Goal: Task Accomplishment & Management: Use online tool/utility

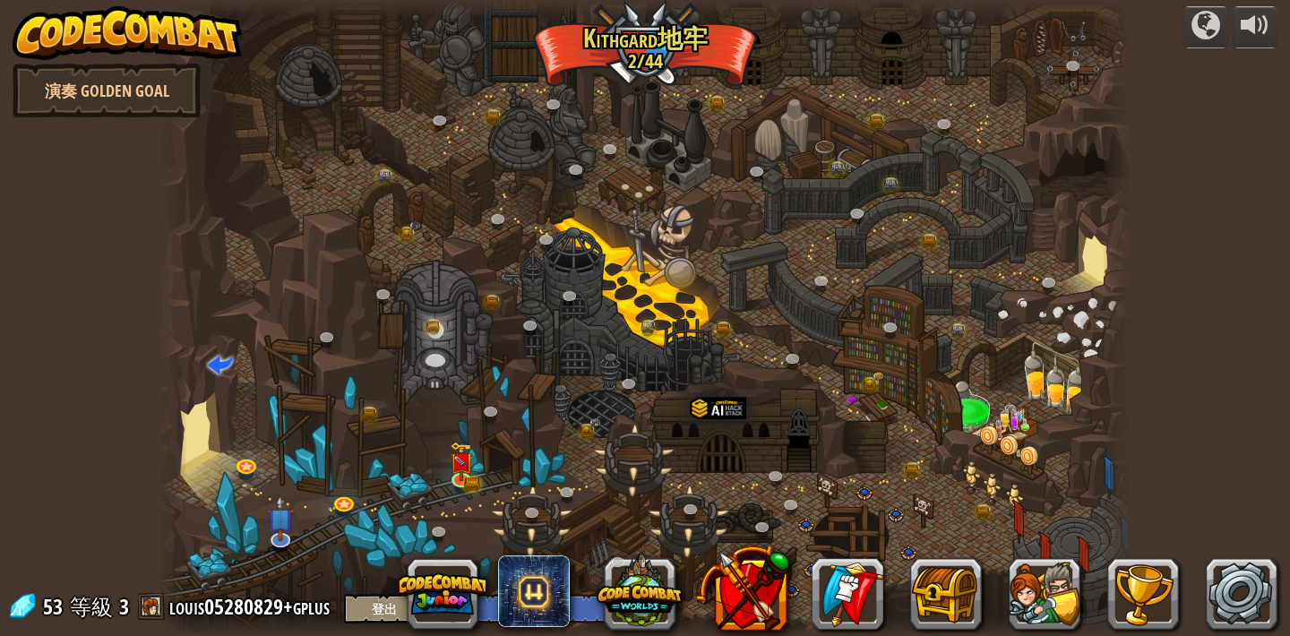
select select "zh-HANT"
click at [465, 477] on img at bounding box center [462, 452] width 24 height 53
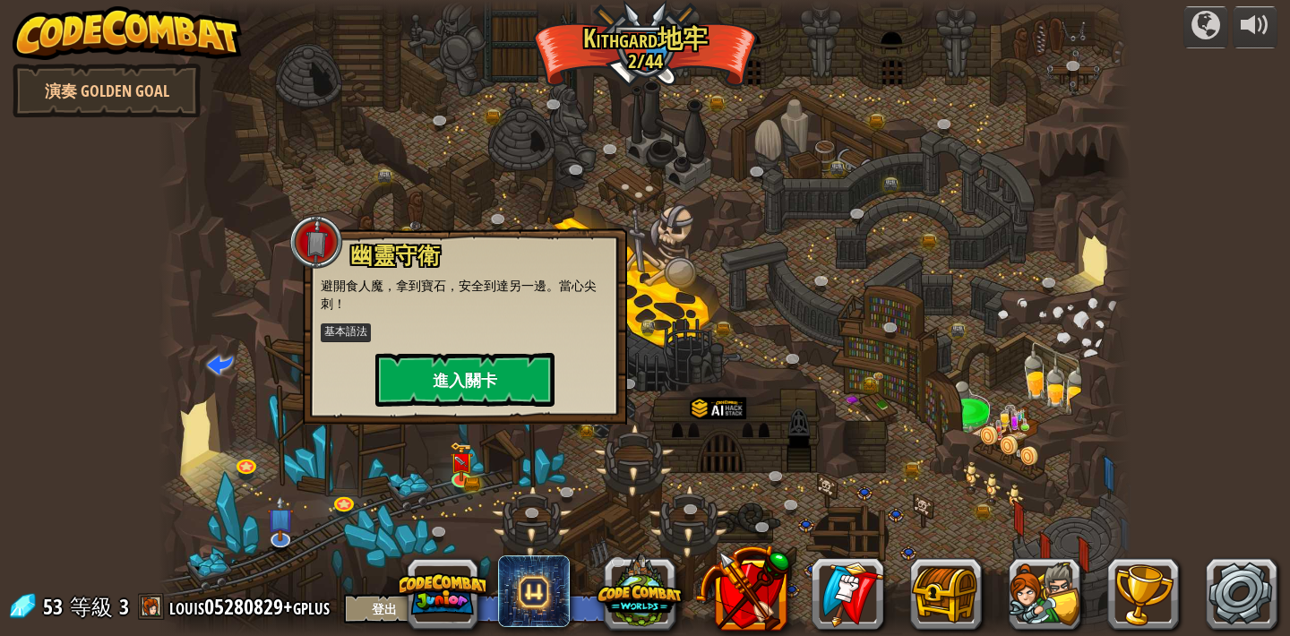
click at [487, 389] on button "進入關卡" at bounding box center [464, 380] width 179 height 54
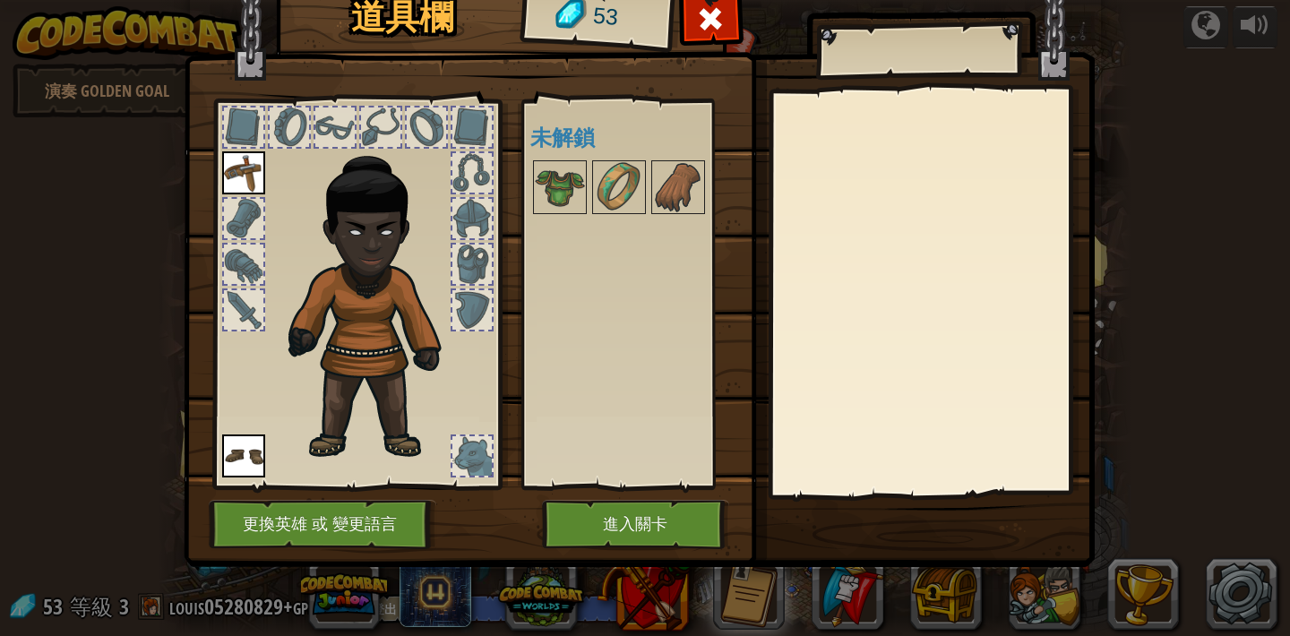
click at [633, 521] on button "進入關卡" at bounding box center [635, 524] width 187 height 49
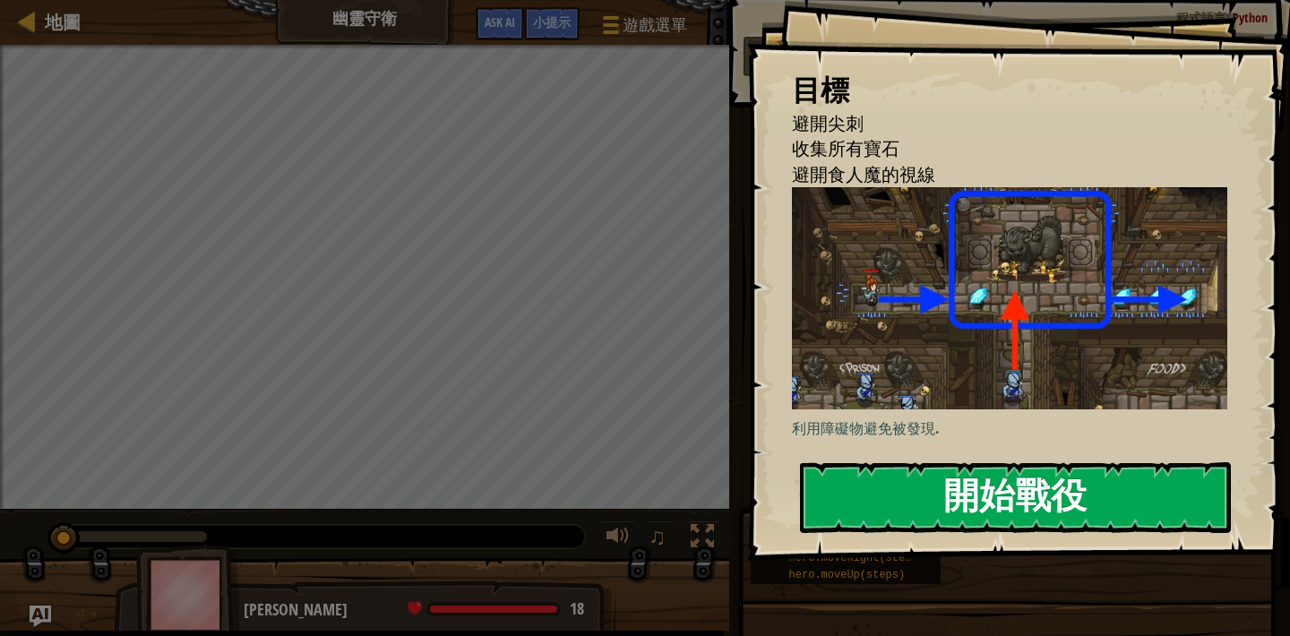
click at [1066, 503] on button "開始戰役" at bounding box center [1015, 497] width 431 height 71
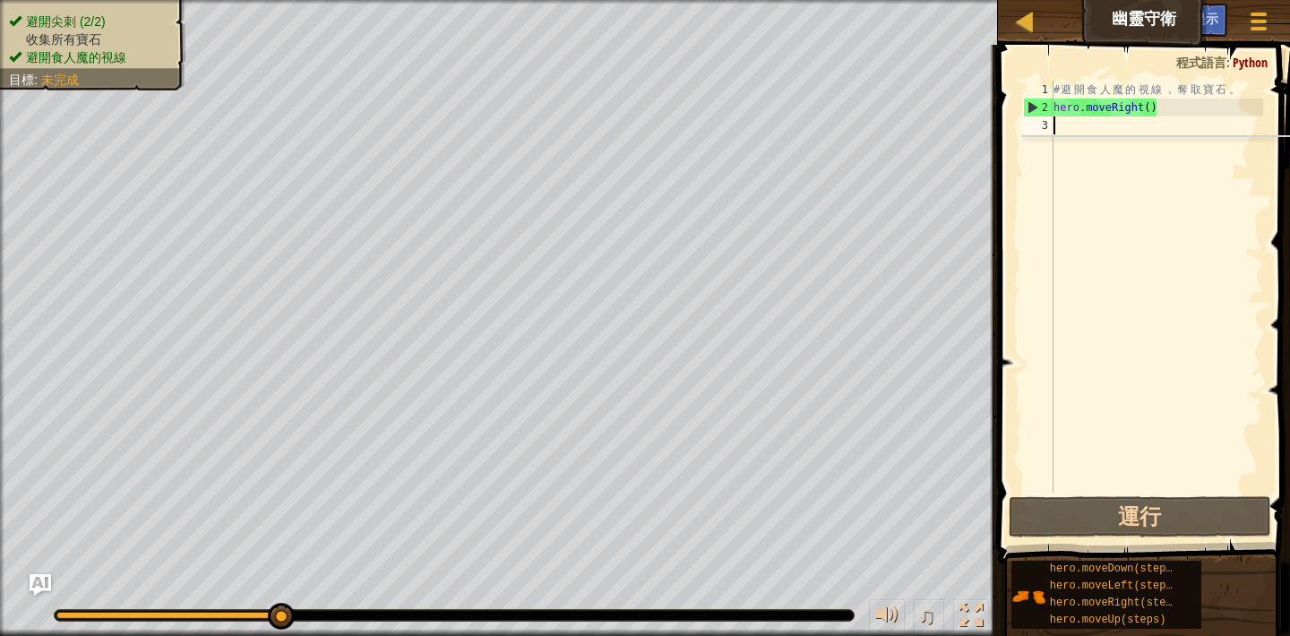
type textarea "h"
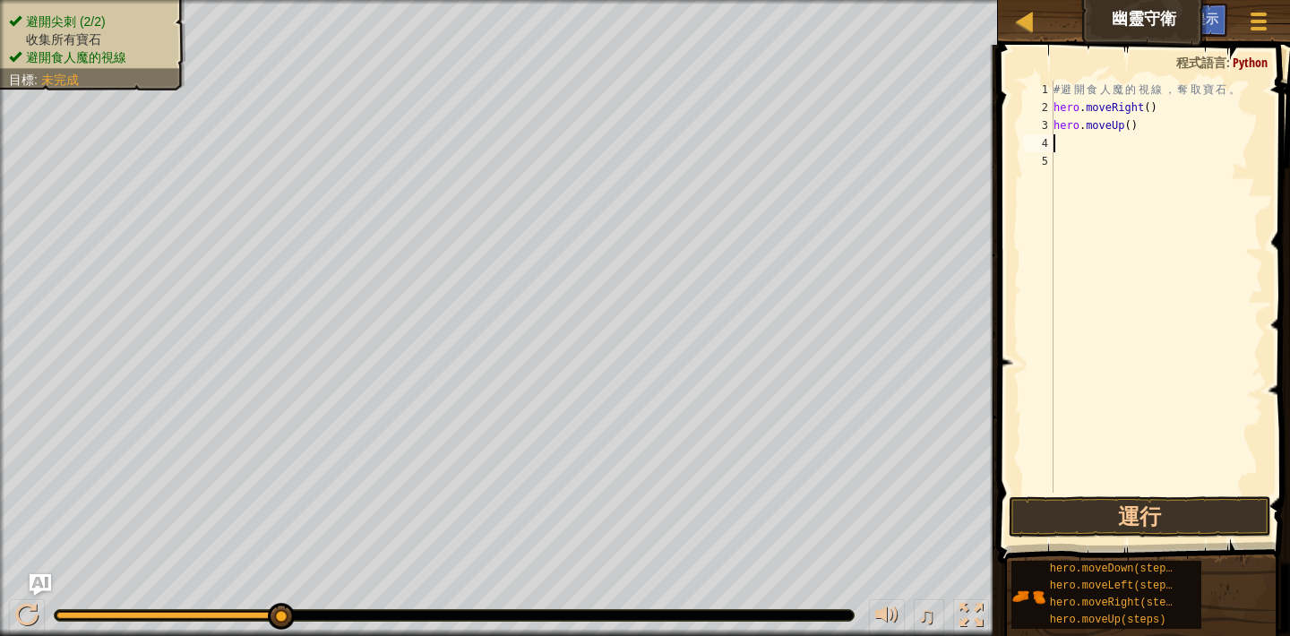
type textarea "h"
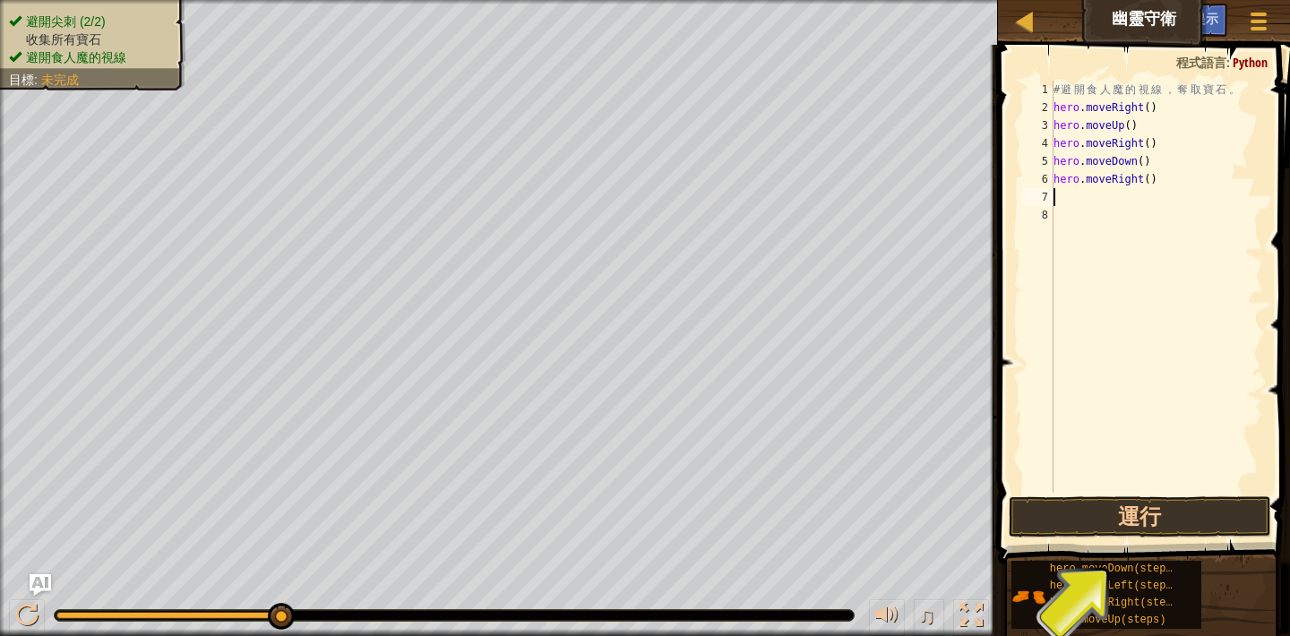
type textarea "h"
click at [1133, 505] on button "運行" at bounding box center [1140, 516] width 263 height 41
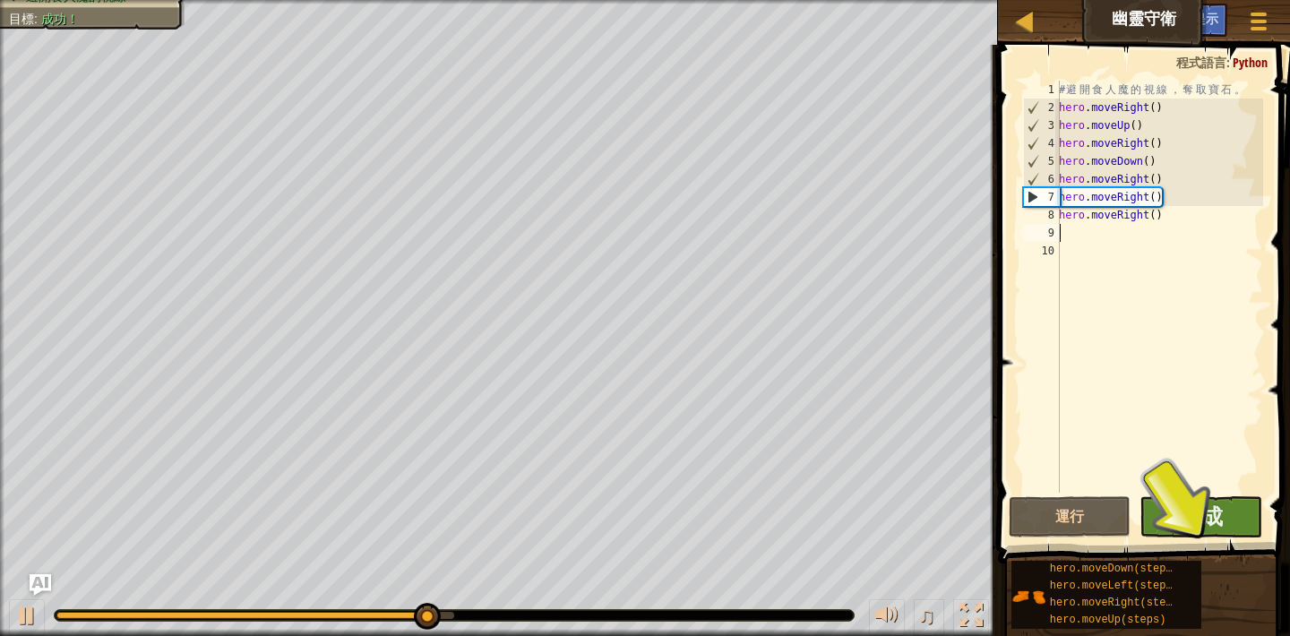
click at [1178, 534] on button "完成" at bounding box center [1201, 516] width 123 height 41
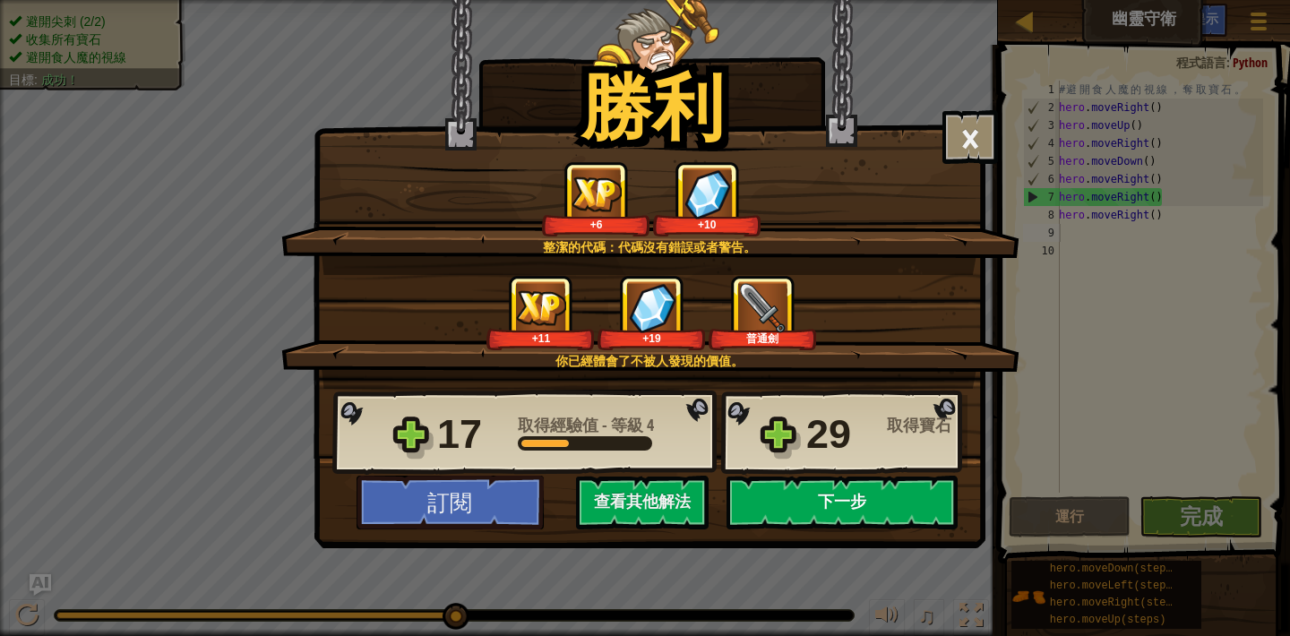
click at [843, 513] on button "下一步" at bounding box center [842, 503] width 231 height 54
select select "zh-HANT"
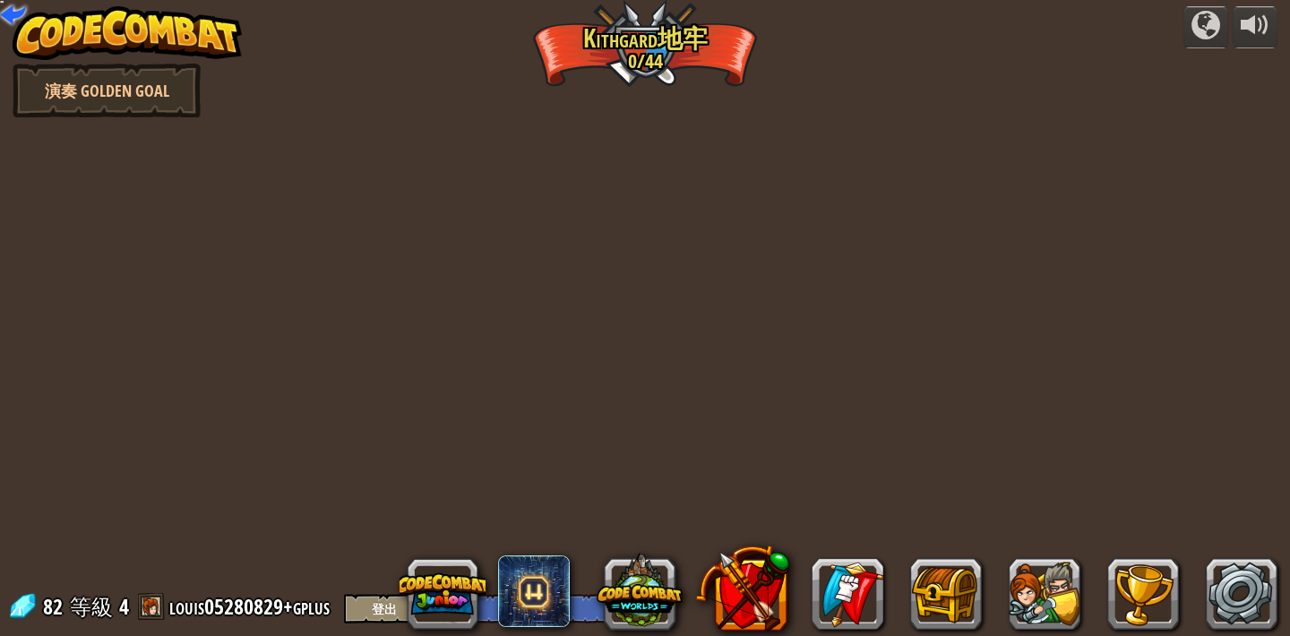
select select "zh-HANT"
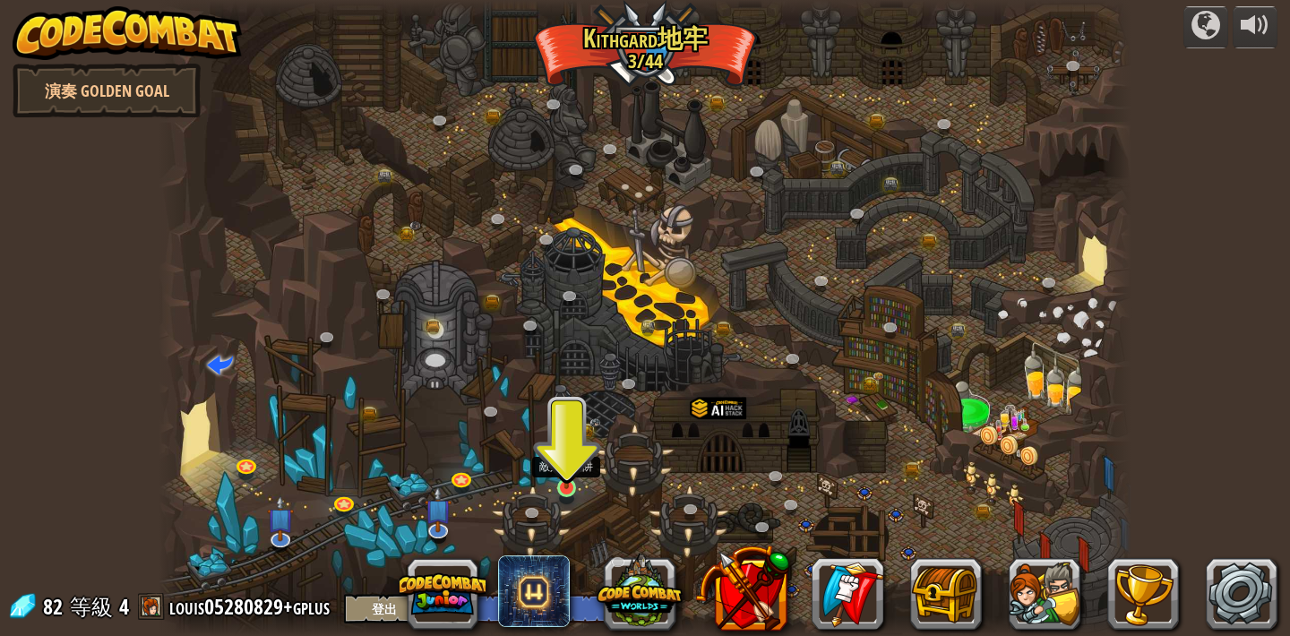
click at [563, 481] on img at bounding box center [567, 462] width 24 height 55
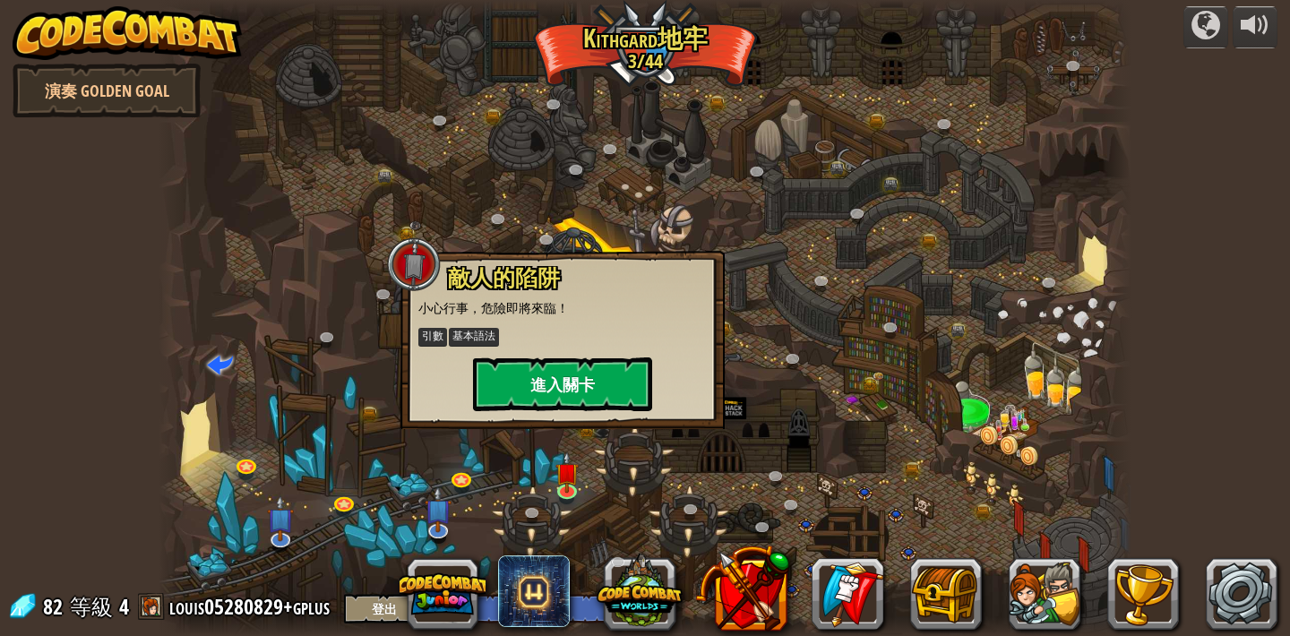
click at [563, 392] on button "進入關卡" at bounding box center [562, 384] width 179 height 54
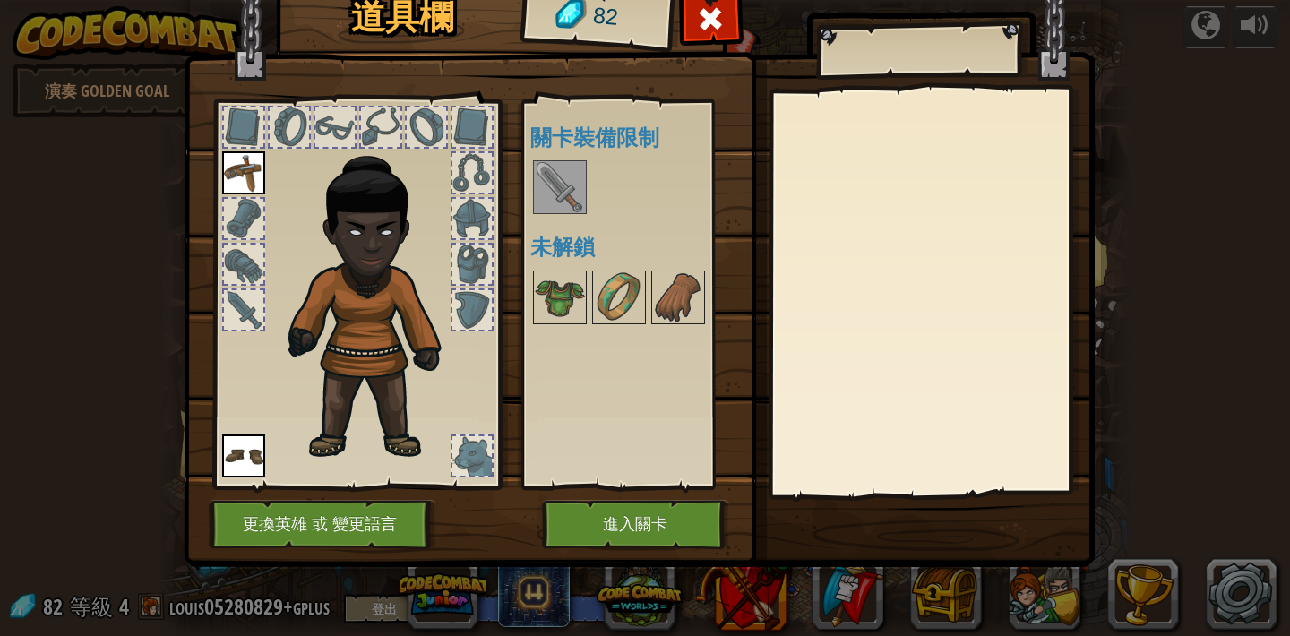
click at [557, 177] on img at bounding box center [560, 187] width 50 height 50
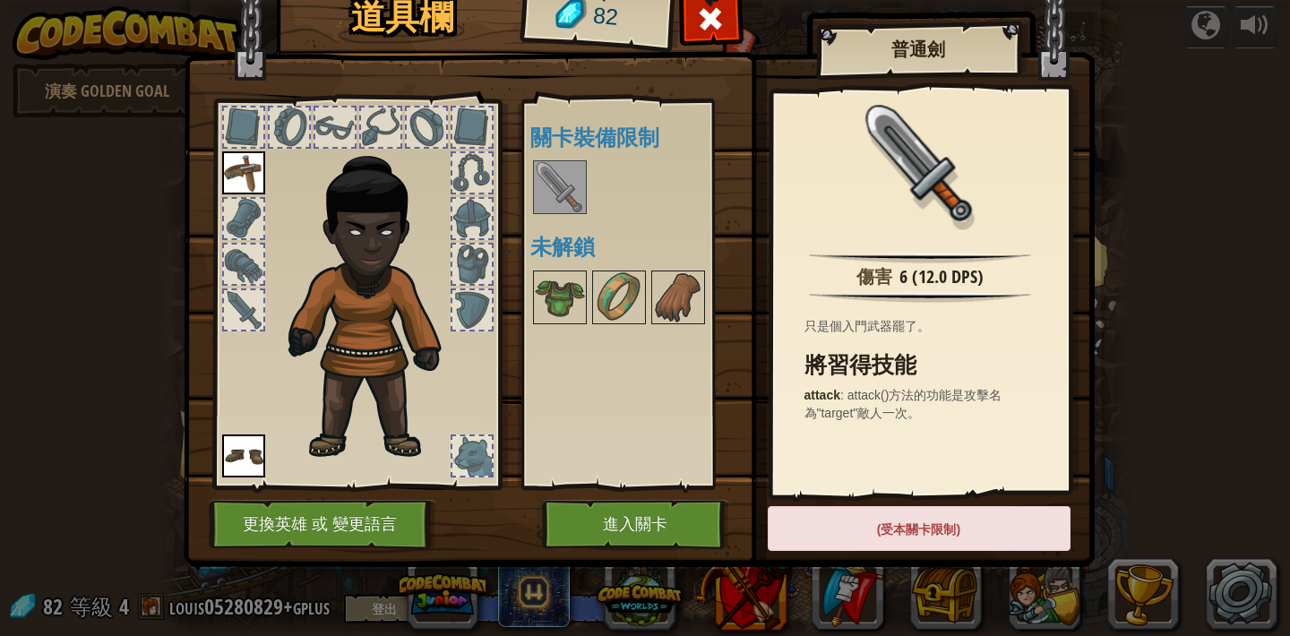
click at [618, 518] on button "進入關卡" at bounding box center [635, 524] width 187 height 49
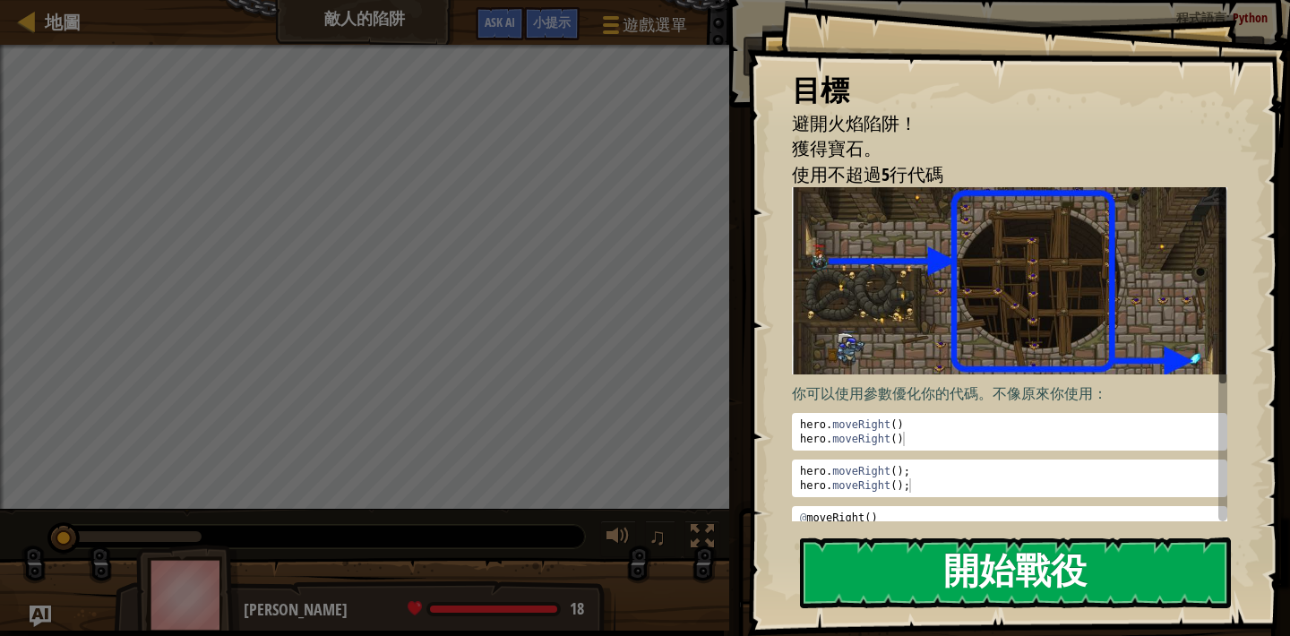
click at [911, 578] on button "開始戰役" at bounding box center [1015, 573] width 431 height 71
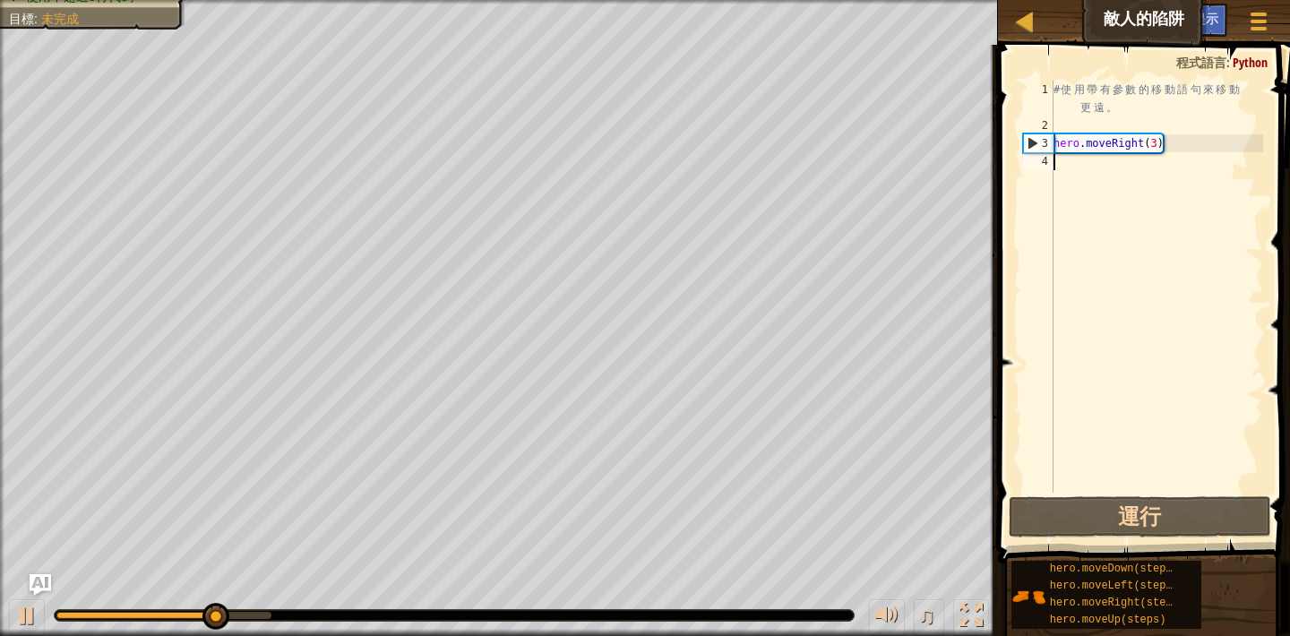
type textarea "h"
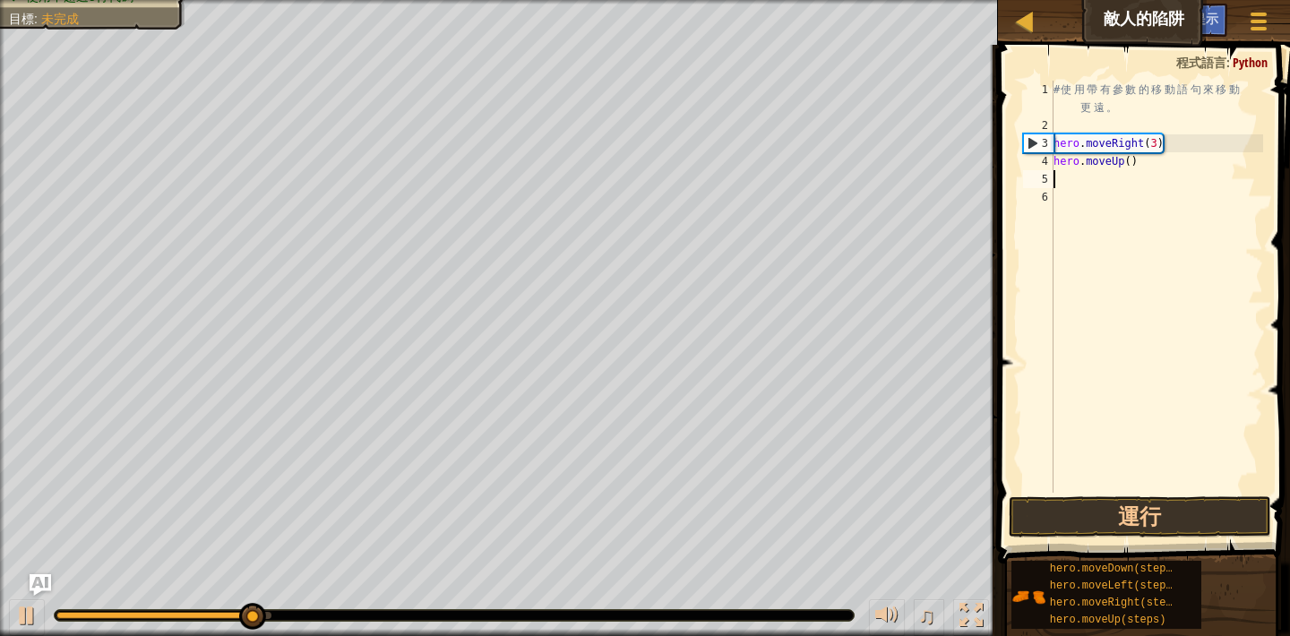
type textarea "h"
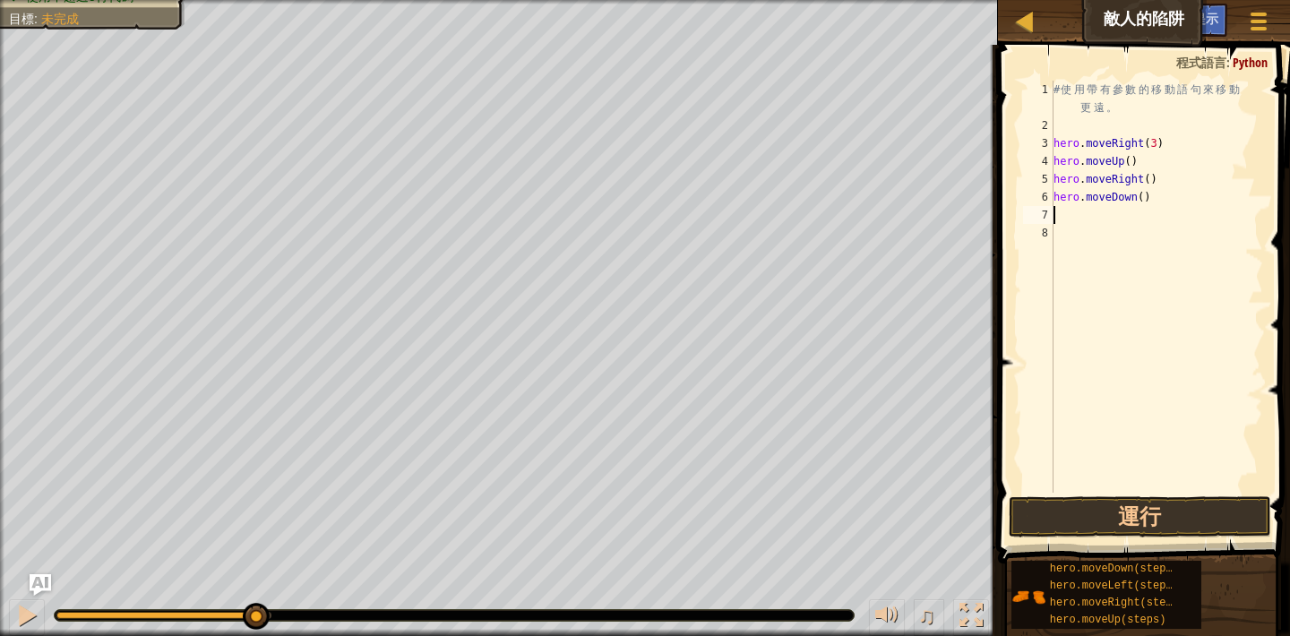
type textarea "h"
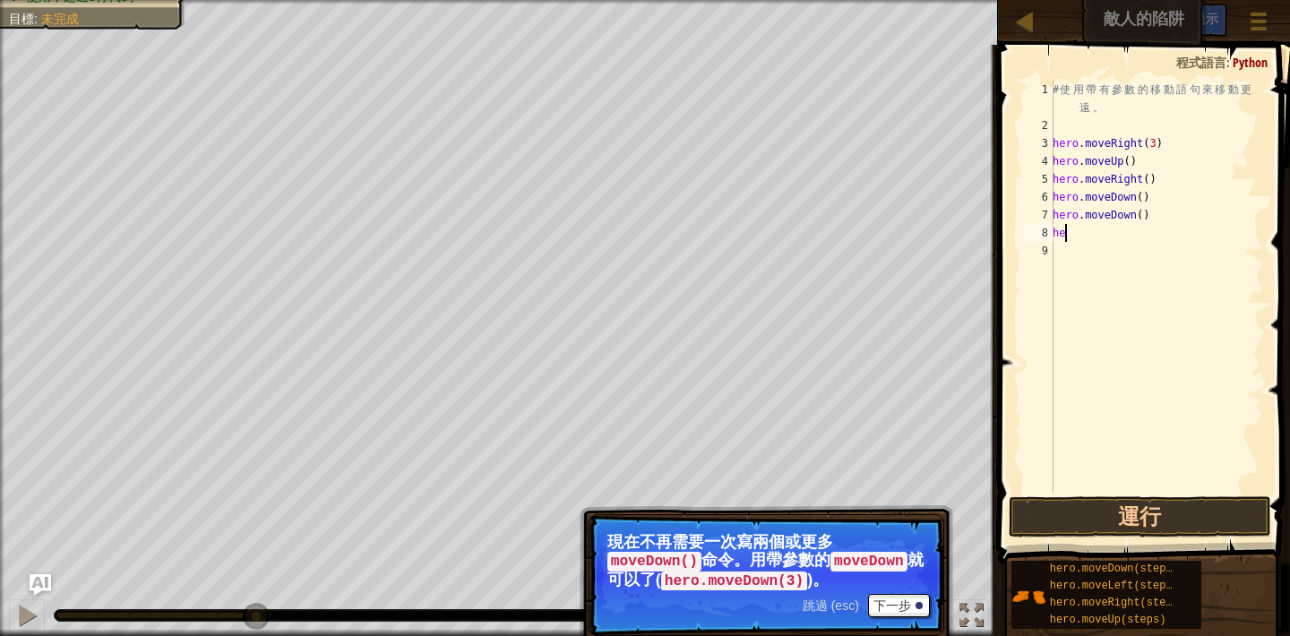
type textarea "h"
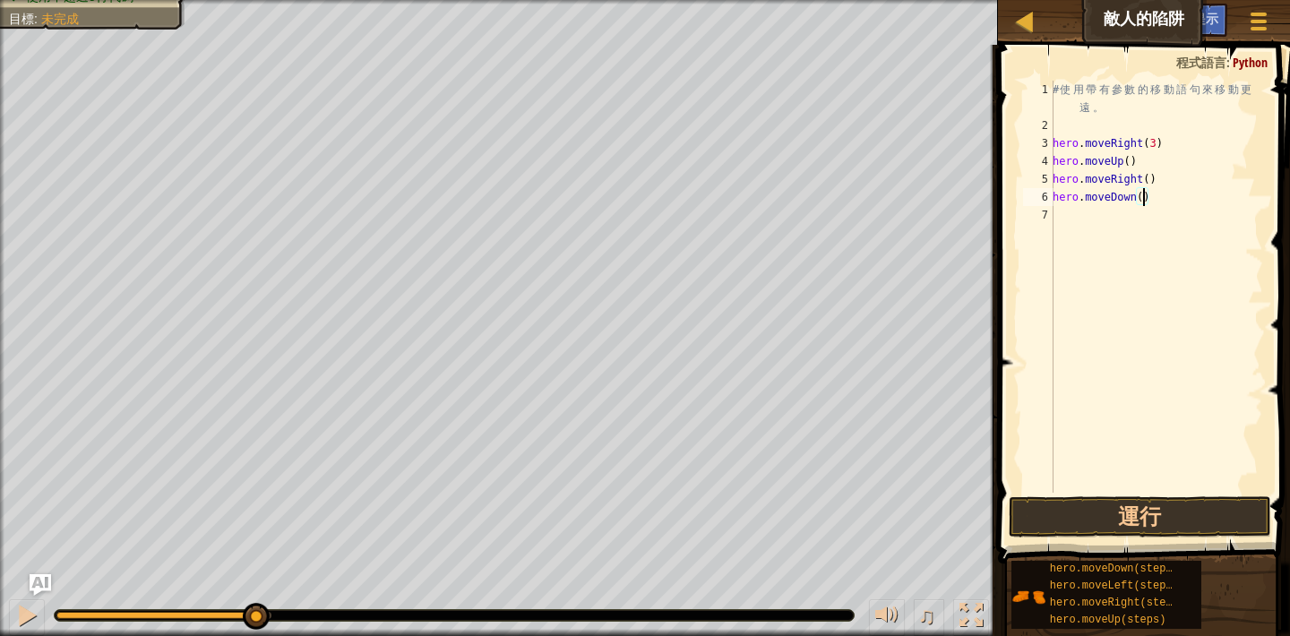
type textarea "hero.moveDown(3)"
type textarea "h"
type textarea "hero.moveRight(2)"
click at [1081, 521] on button "運行" at bounding box center [1140, 516] width 263 height 41
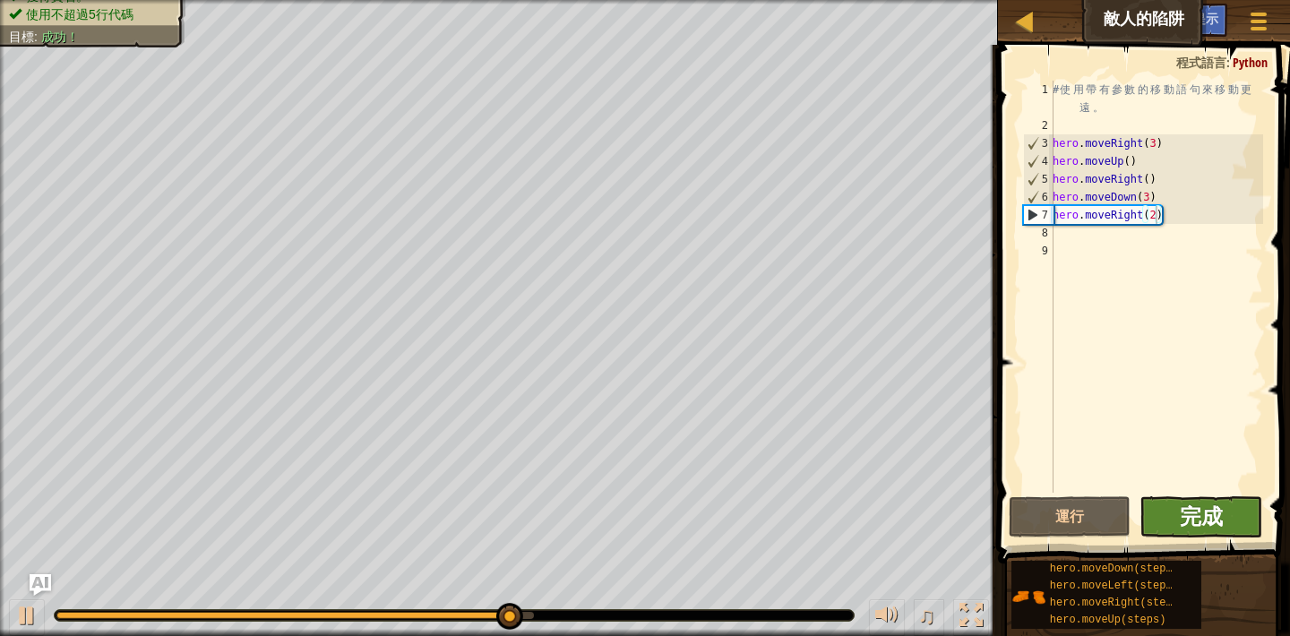
click at [1217, 516] on span "完成" at bounding box center [1201, 516] width 43 height 29
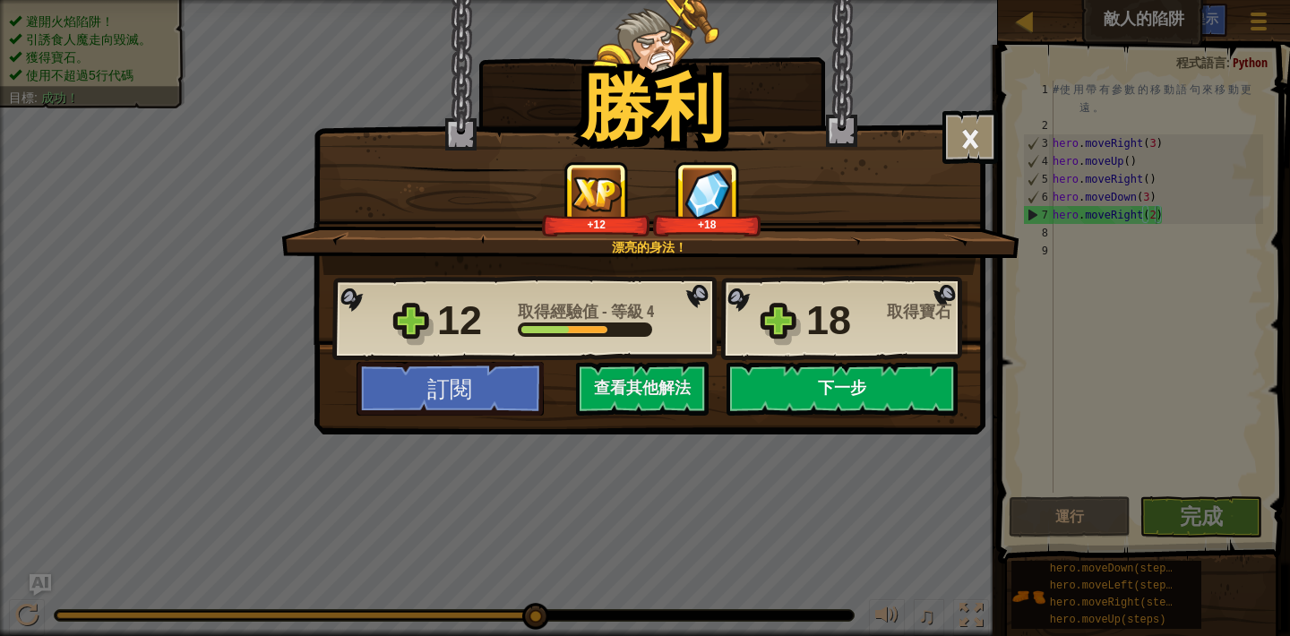
click at [929, 404] on button "下一步" at bounding box center [842, 389] width 231 height 54
select select "zh-HANT"
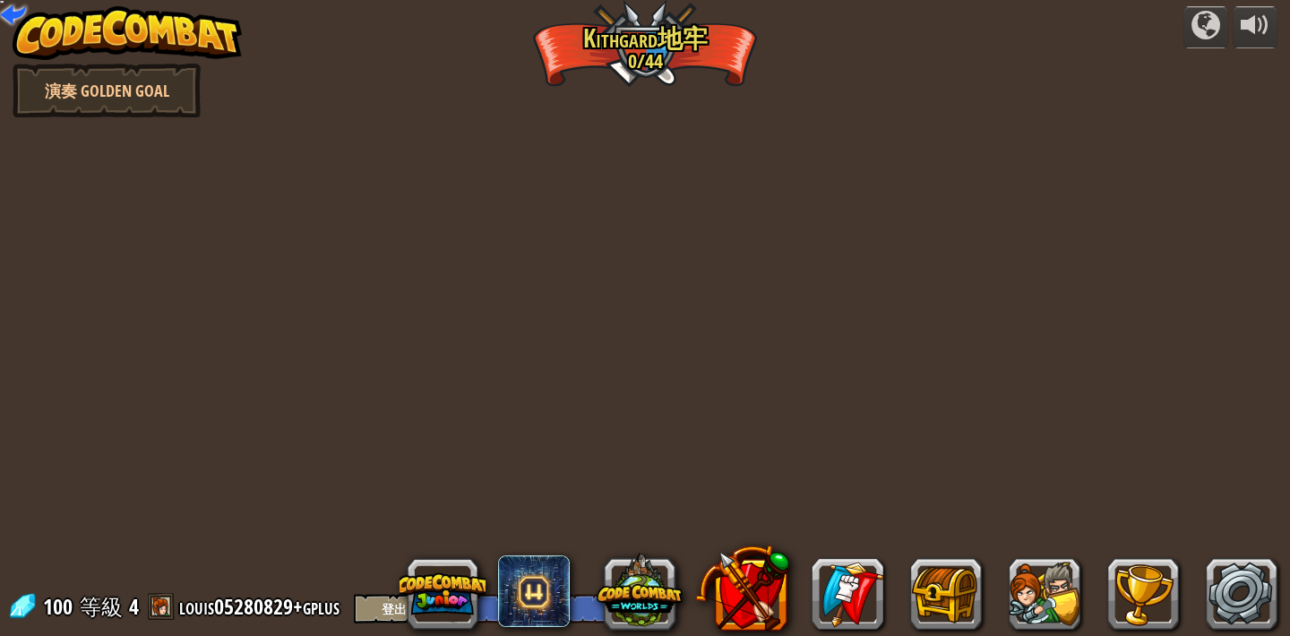
select select "zh-HANT"
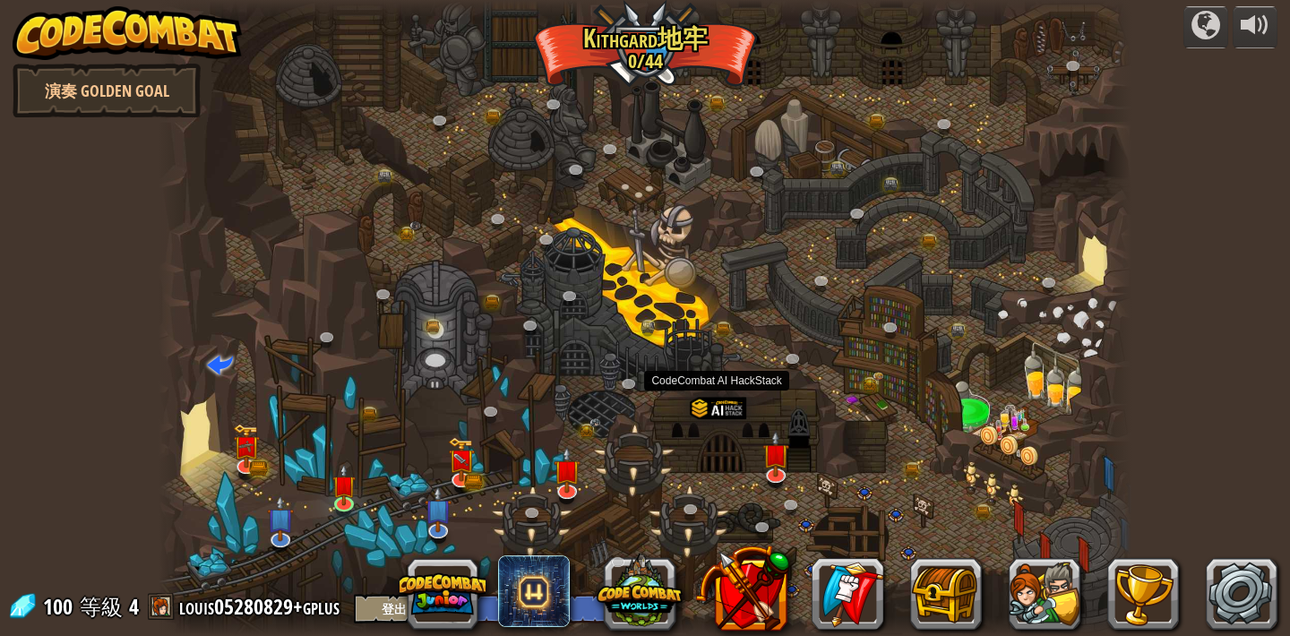
select select "zh-HANT"
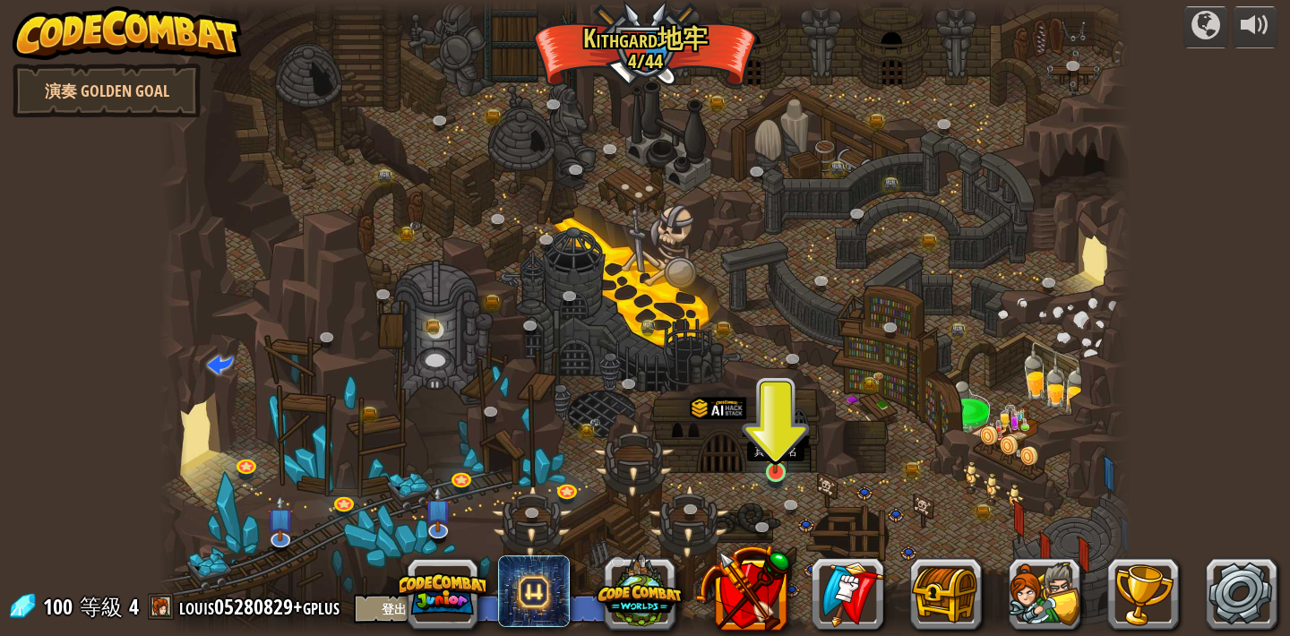
click at [776, 473] on img at bounding box center [775, 445] width 24 height 55
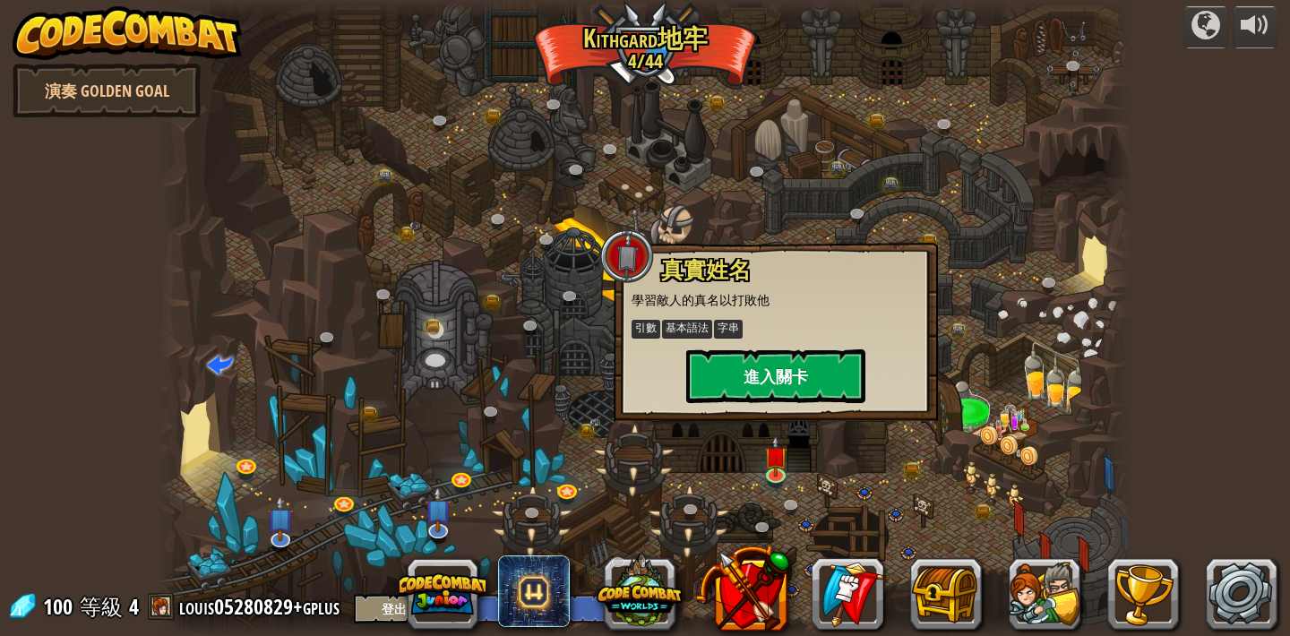
click at [793, 374] on button "進入關卡" at bounding box center [775, 376] width 179 height 54
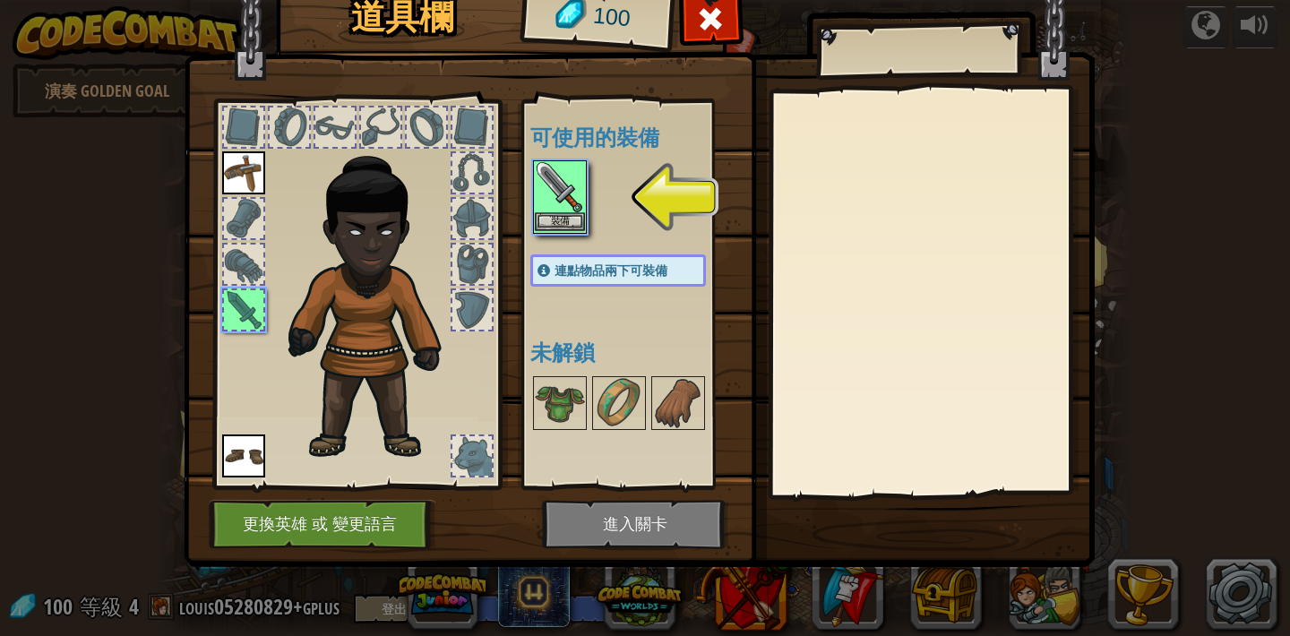
click at [553, 182] on img at bounding box center [560, 187] width 50 height 50
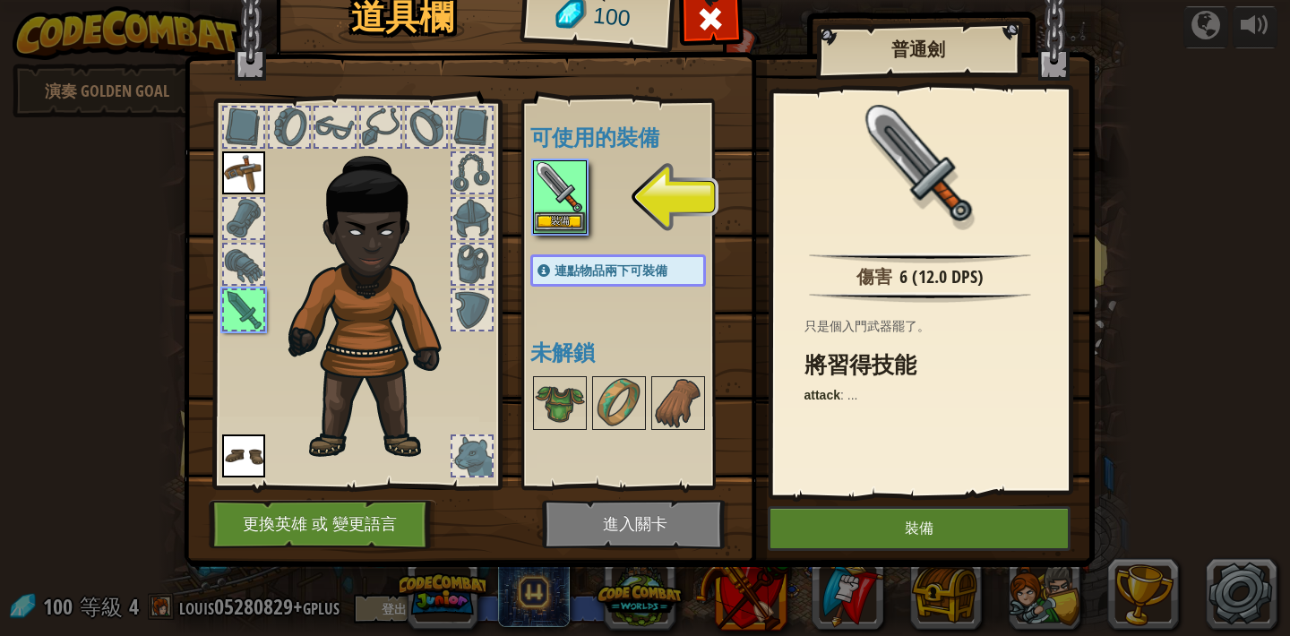
click at [553, 182] on img at bounding box center [560, 187] width 50 height 50
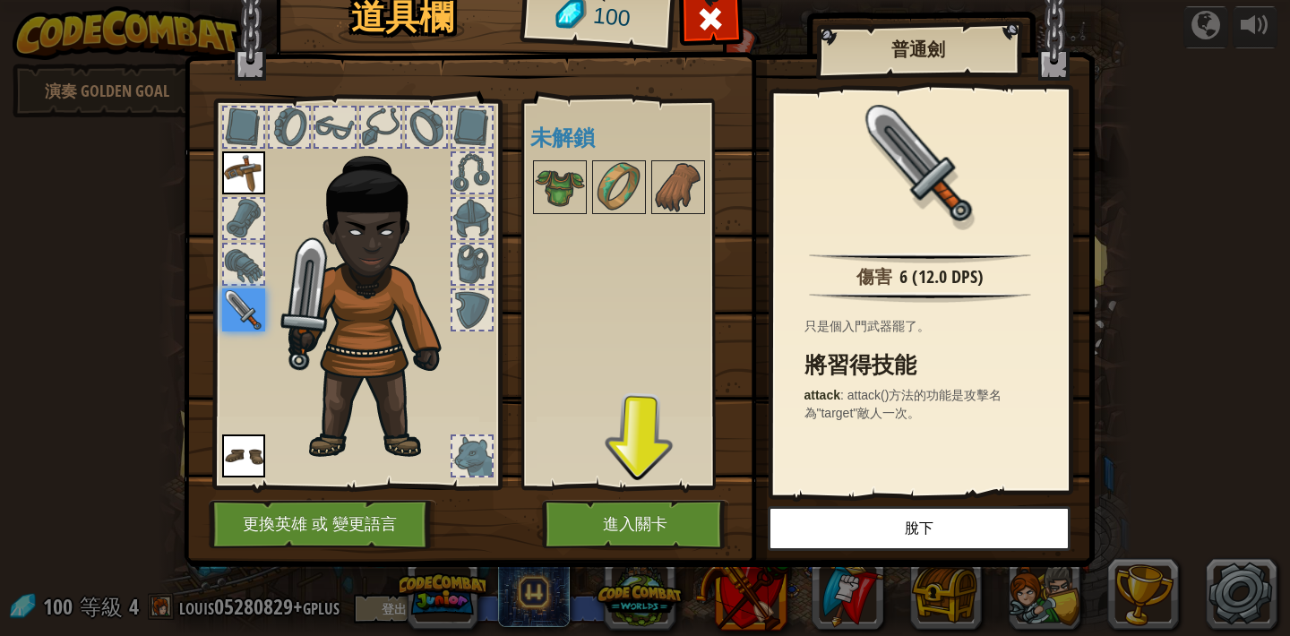
click at [617, 508] on button "進入關卡" at bounding box center [635, 524] width 187 height 49
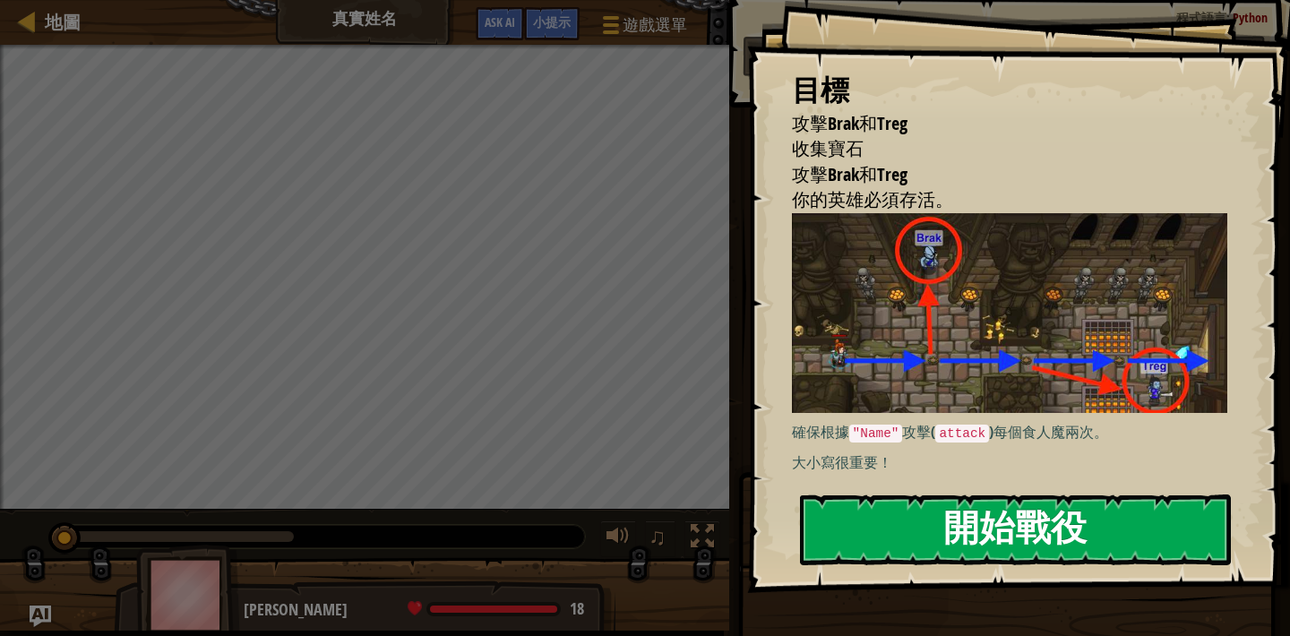
click at [900, 530] on button "開始戰役" at bounding box center [1015, 530] width 431 height 71
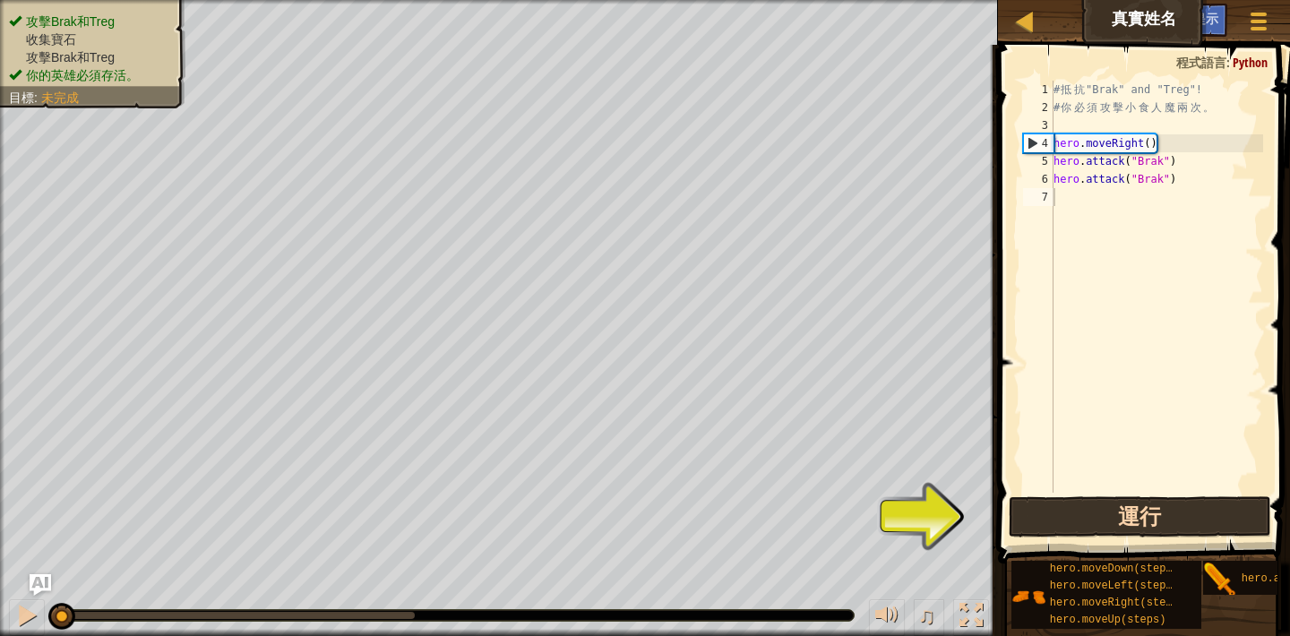
click at [1040, 524] on button "運行" at bounding box center [1140, 516] width 263 height 41
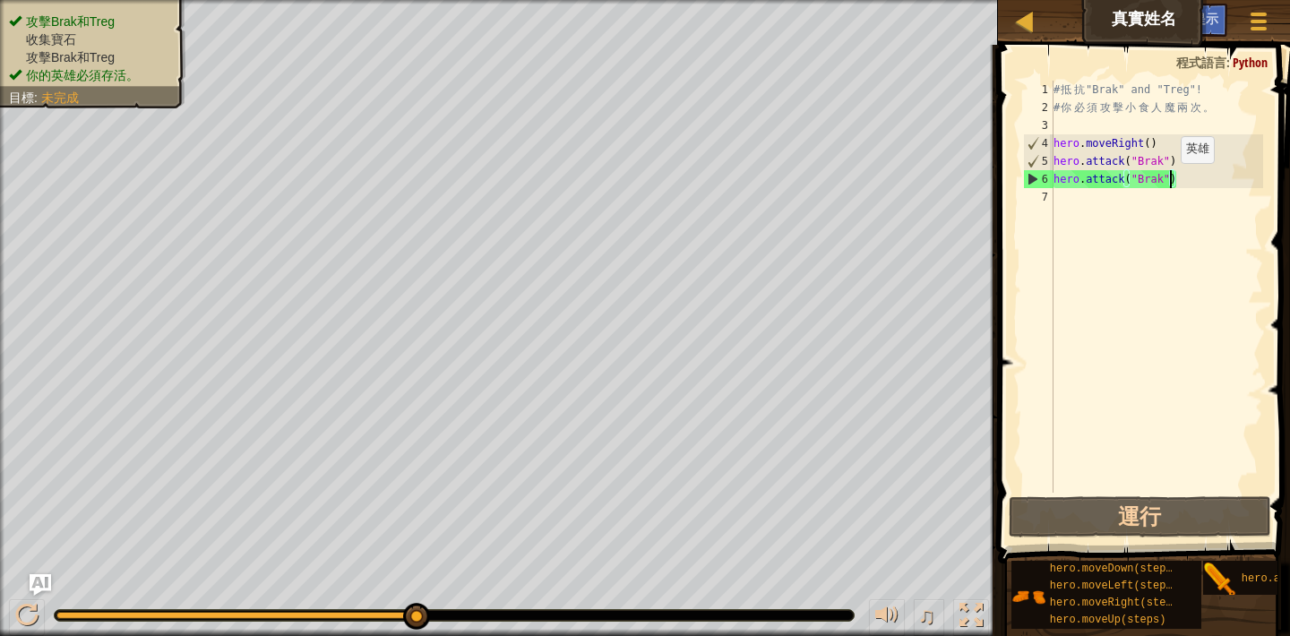
click at [1167, 181] on div "# 抵 抗 "Brak" and "Treg"! # 你 必 須 攻 擊 小 食 人 魔 兩 次 。 hero . moveRight ( ) hero . …" at bounding box center [1156, 305] width 213 height 448
type textarea "、"
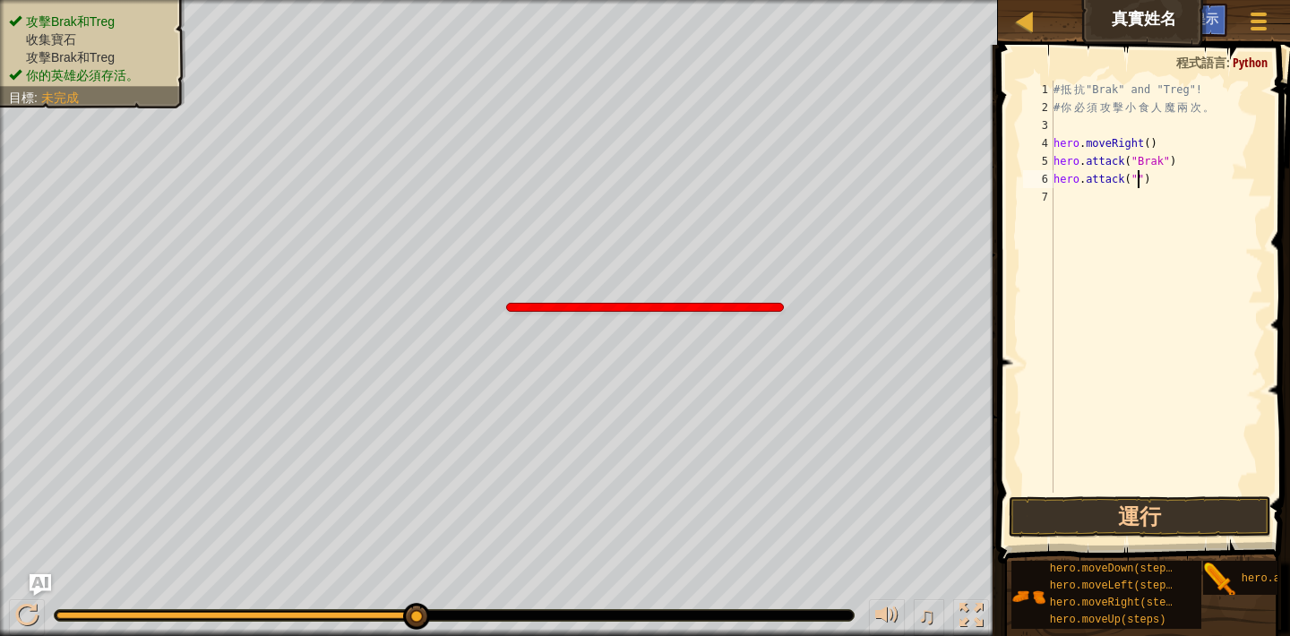
type textarea "hero.attack("t")"
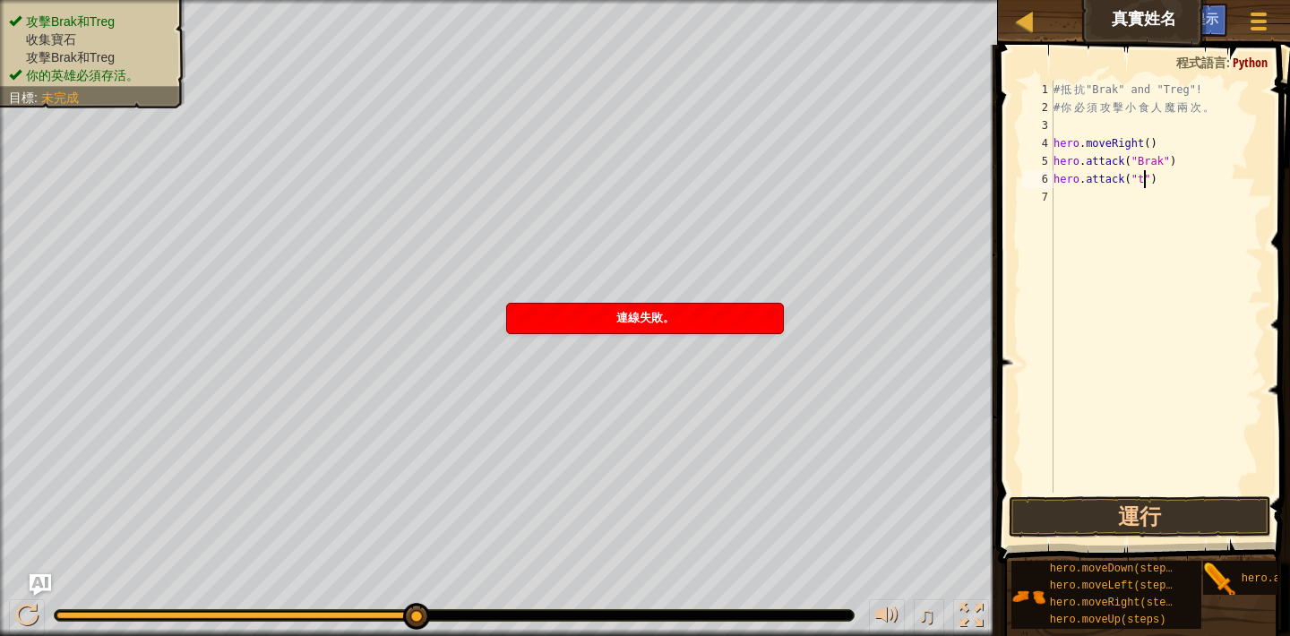
drag, startPoint x: 1289, startPoint y: 11, endPoint x: 1137, endPoint y: 188, distance: 233.8
click at [1137, 188] on div "# 抵 抗 "Brak" and "Treg"! # 你 必 須 攻 擊 小 食 人 魔 兩 次 。 hero . moveRight ( ) hero . …" at bounding box center [1156, 305] width 213 height 448
click at [1147, 181] on div "# 抵 抗 "Brak" and "Treg"! # 你 必 須 攻 擊 小 食 人 魔 兩 次 。 hero . moveRight ( ) hero . …" at bounding box center [1156, 305] width 213 height 448
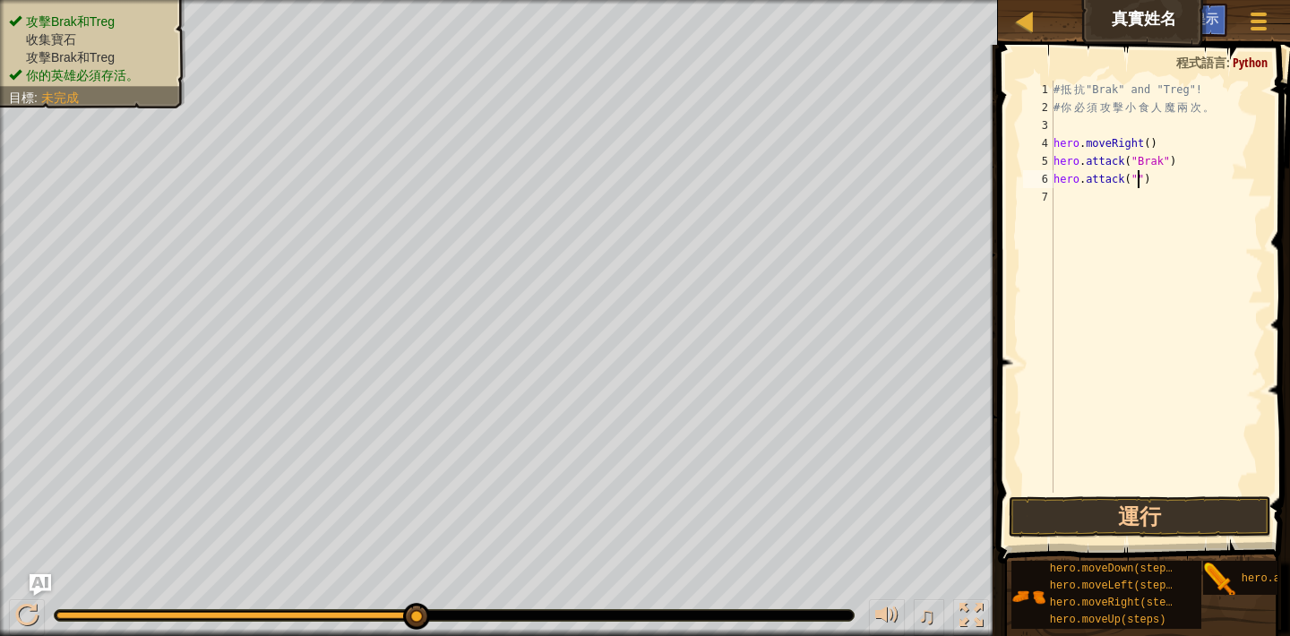
scroll to position [8, 8]
type textarea "hero.attack("Brak")"
type textarea "h"
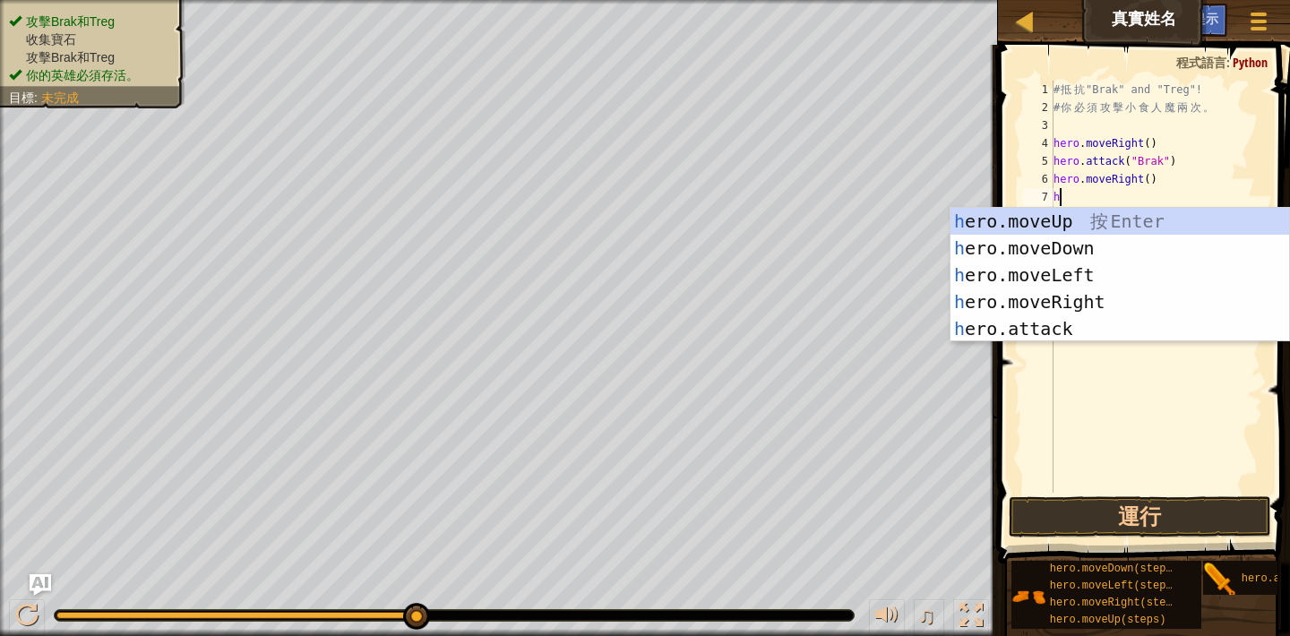
type textarea "he"
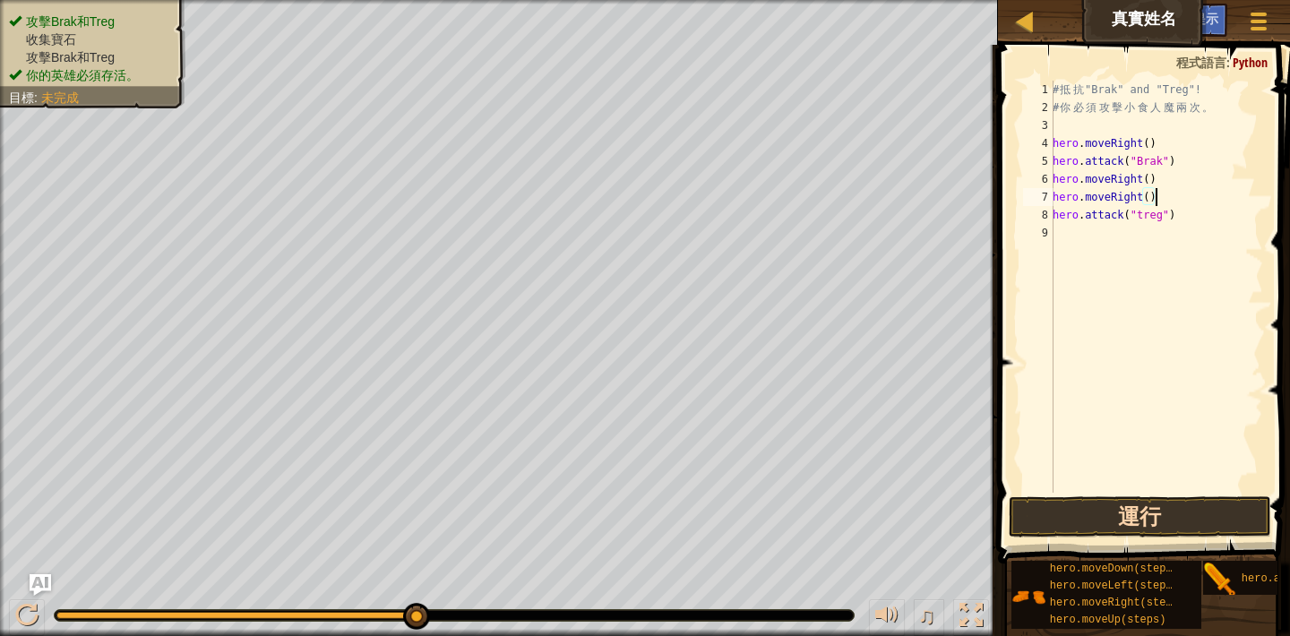
click at [1130, 507] on button "運行" at bounding box center [1140, 516] width 263 height 41
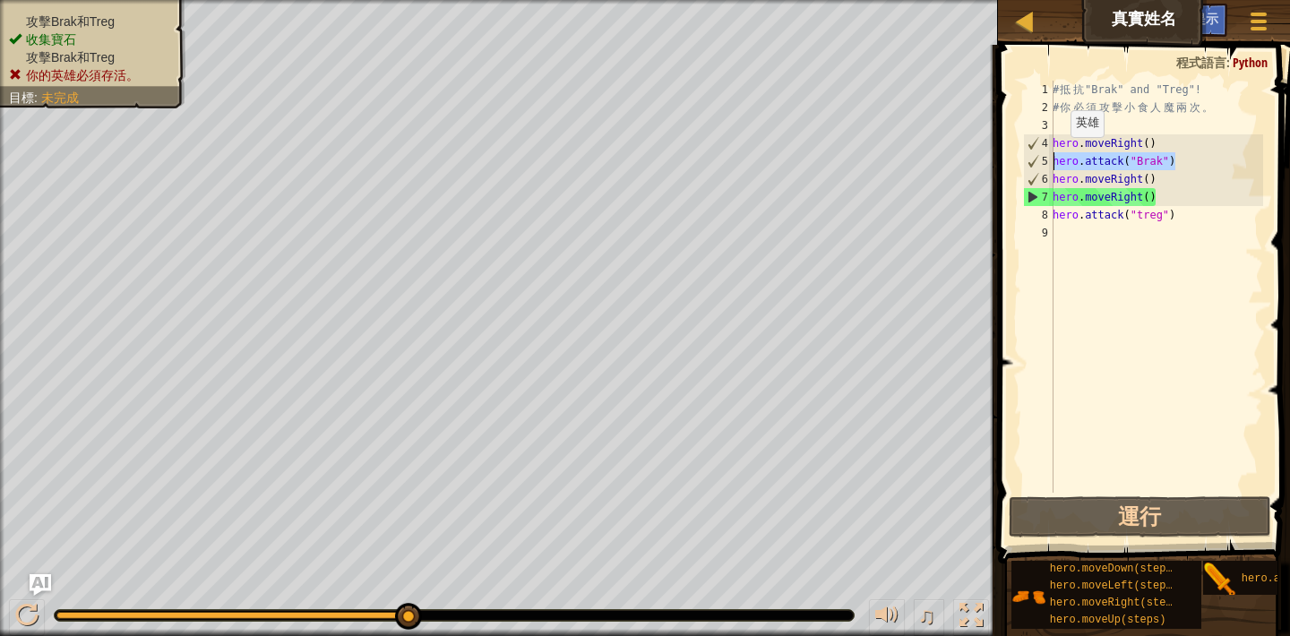
drag, startPoint x: 1196, startPoint y: 160, endPoint x: 1055, endPoint y: 155, distance: 140.8
click at [1055, 155] on div "# 抵 抗 "Brak" and "Treg"! # 你 必 須 攻 擊 小 食 人 魔 兩 次 。 hero . moveRight ( ) hero . …" at bounding box center [1156, 305] width 214 height 448
type textarea "hero.attack("Brak")"
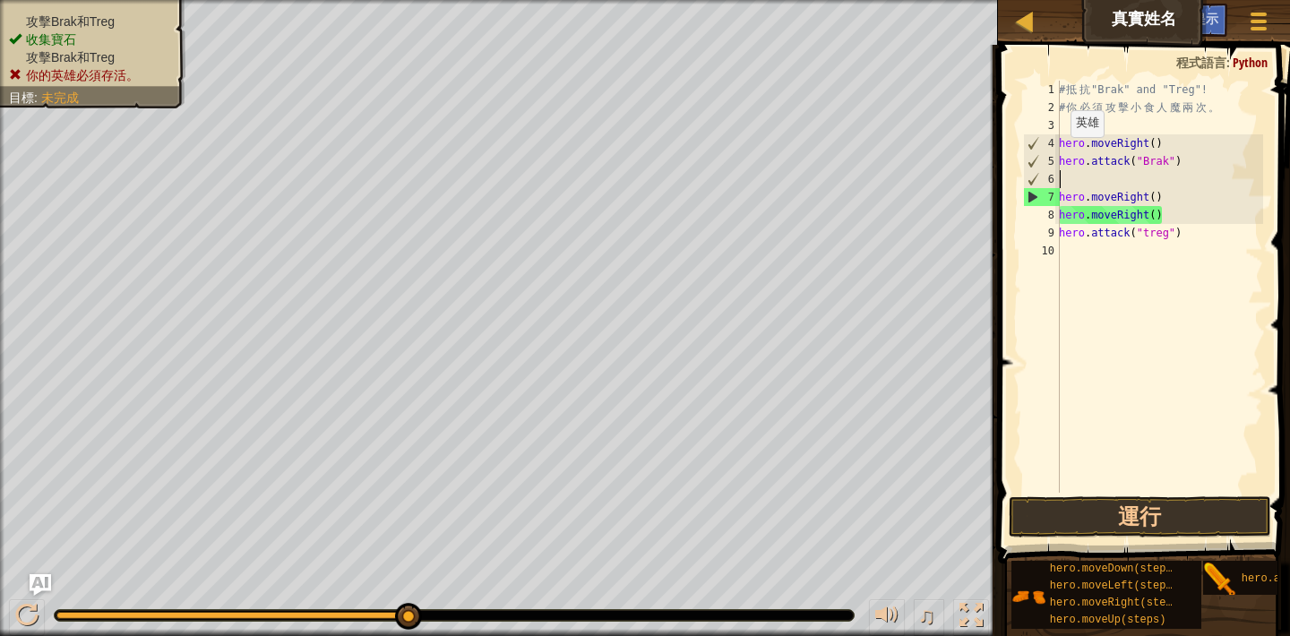
paste textarea "hero.attack("Brak")"
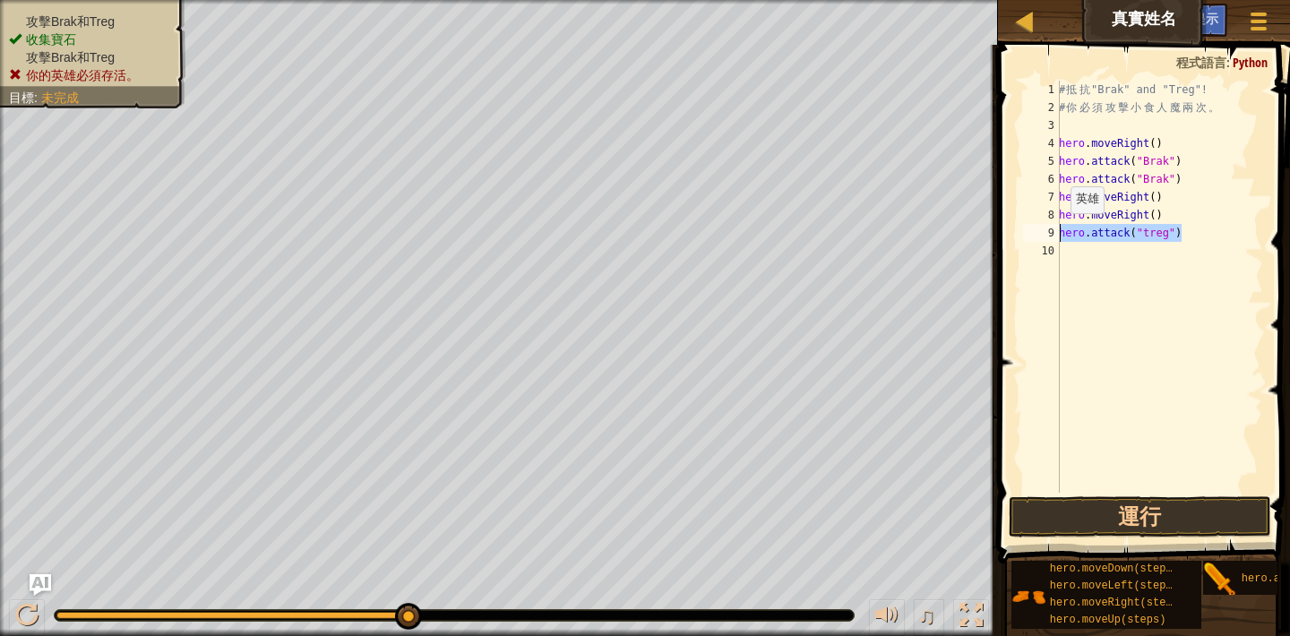
drag, startPoint x: 1195, startPoint y: 237, endPoint x: 1056, endPoint y: 230, distance: 139.1
click at [1056, 230] on div "hero.attack("Brak") 1 2 3 4 5 6 7 8 9 10 # 抵 抗 "Brak" and "Treg"! # 你 必 須 攻 擊 小…" at bounding box center [1142, 287] width 244 height 412
type textarea "hero.attack("treg")"
paste textarea
paste textarea "hero.attack("treg")"
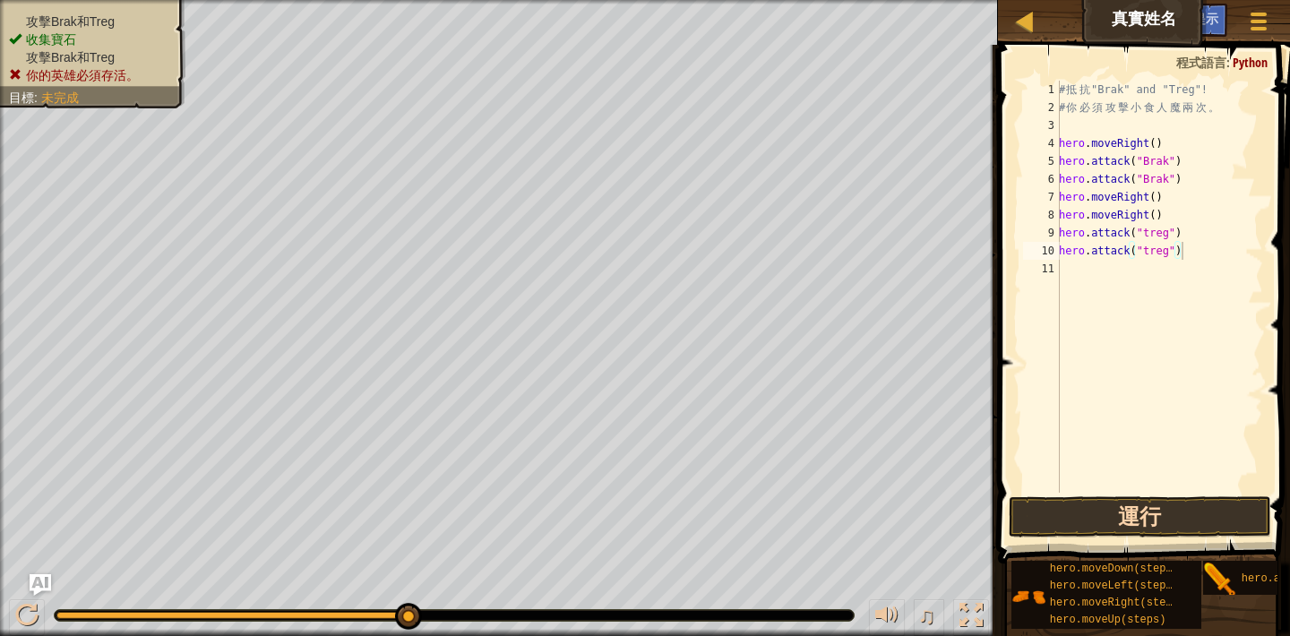
click at [1084, 505] on button "運行" at bounding box center [1140, 516] width 263 height 41
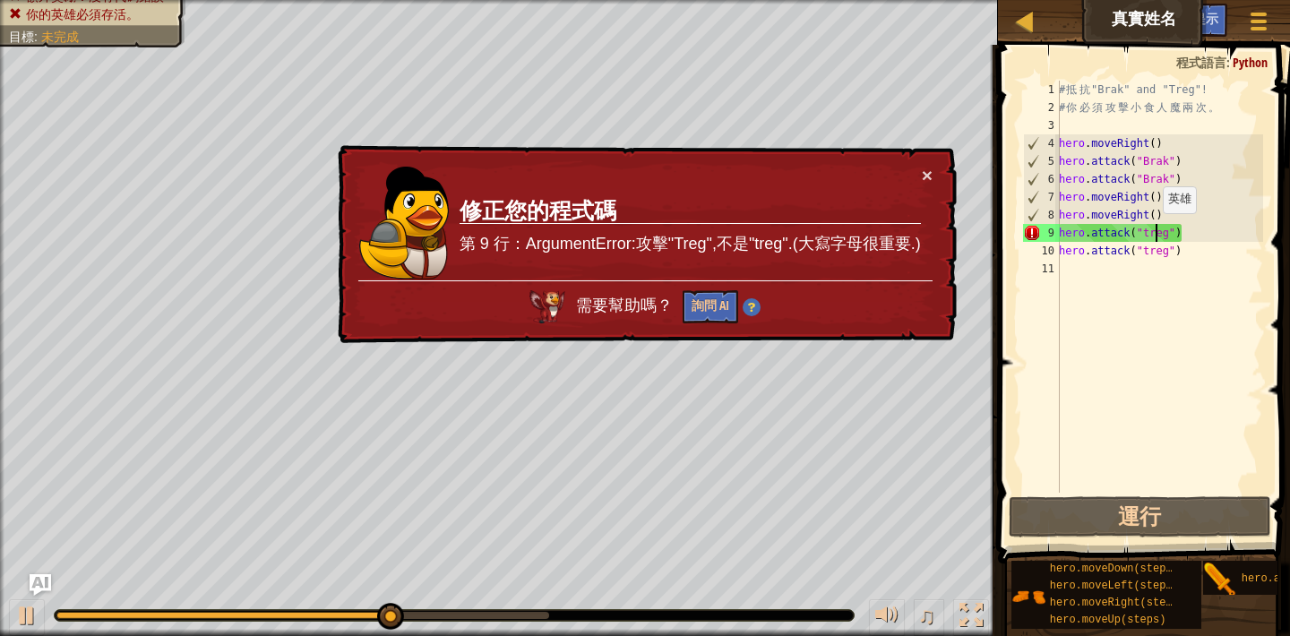
click at [1154, 231] on div "# 抵 抗 "Brak" and "Treg"! # 你 必 須 攻 擊 小 食 人 魔 兩 次 。 hero . moveRight ( ) hero . …" at bounding box center [1159, 305] width 208 height 448
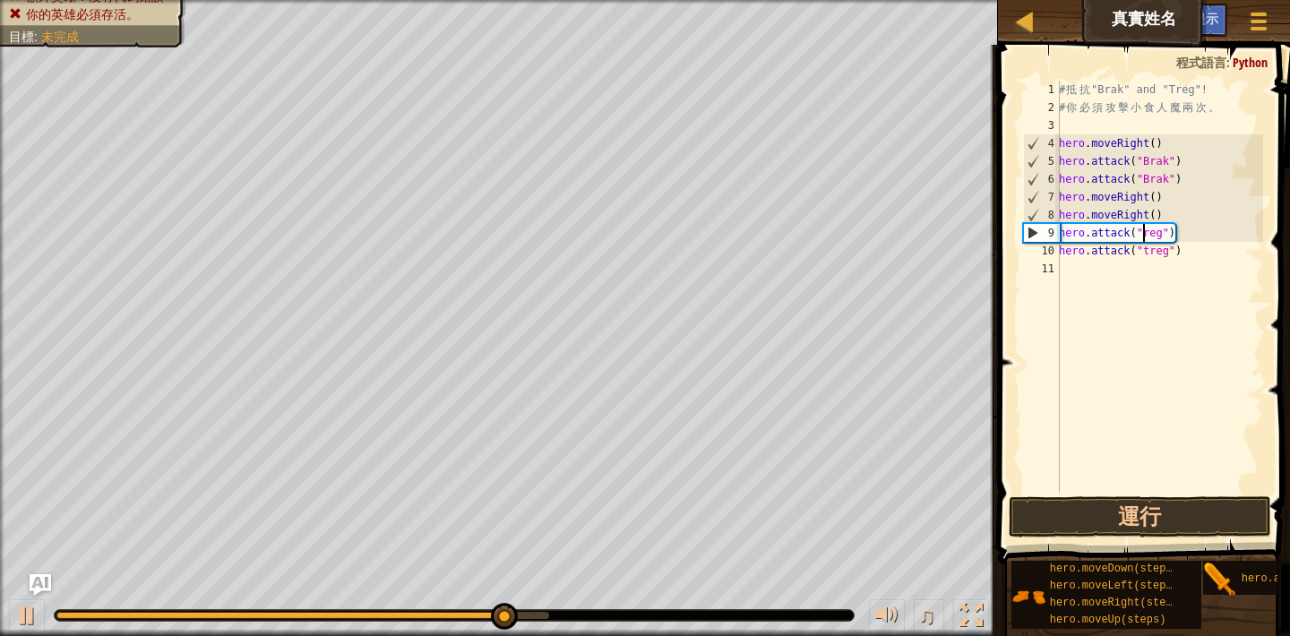
scroll to position [8, 8]
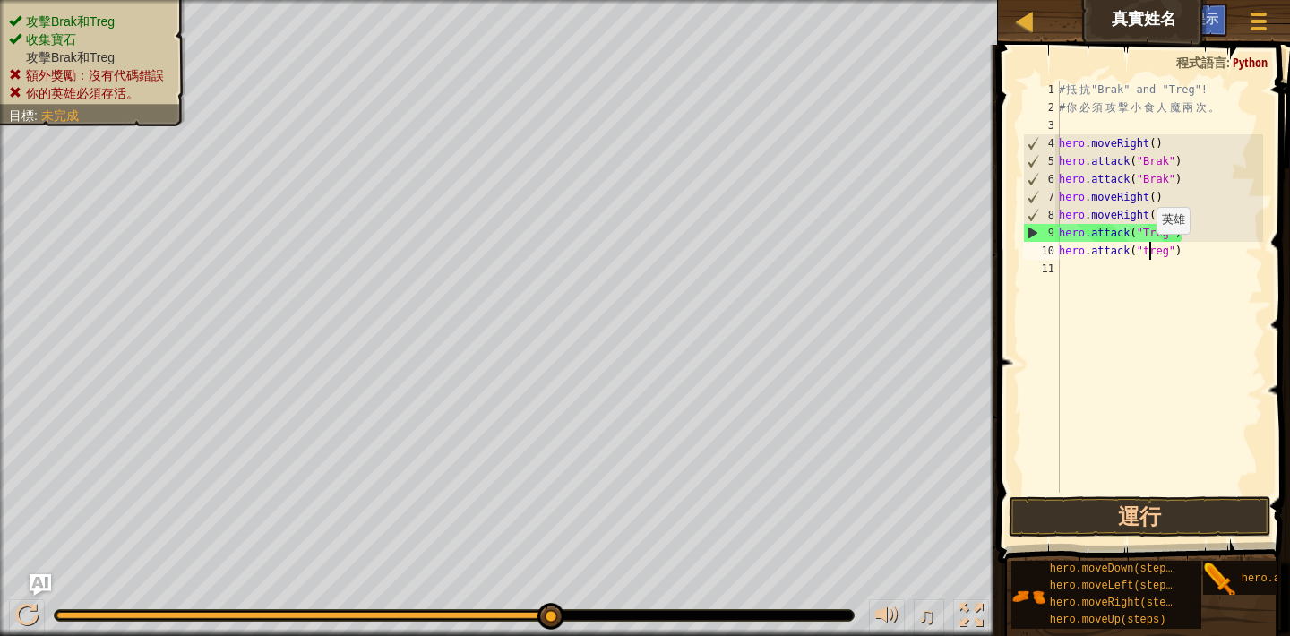
click at [1148, 252] on div "# 抵 抗 "Brak" and "Treg"! # 你 必 須 攻 擊 小 食 人 魔 兩 次 。 hero . moveRight ( ) hero . …" at bounding box center [1159, 305] width 208 height 448
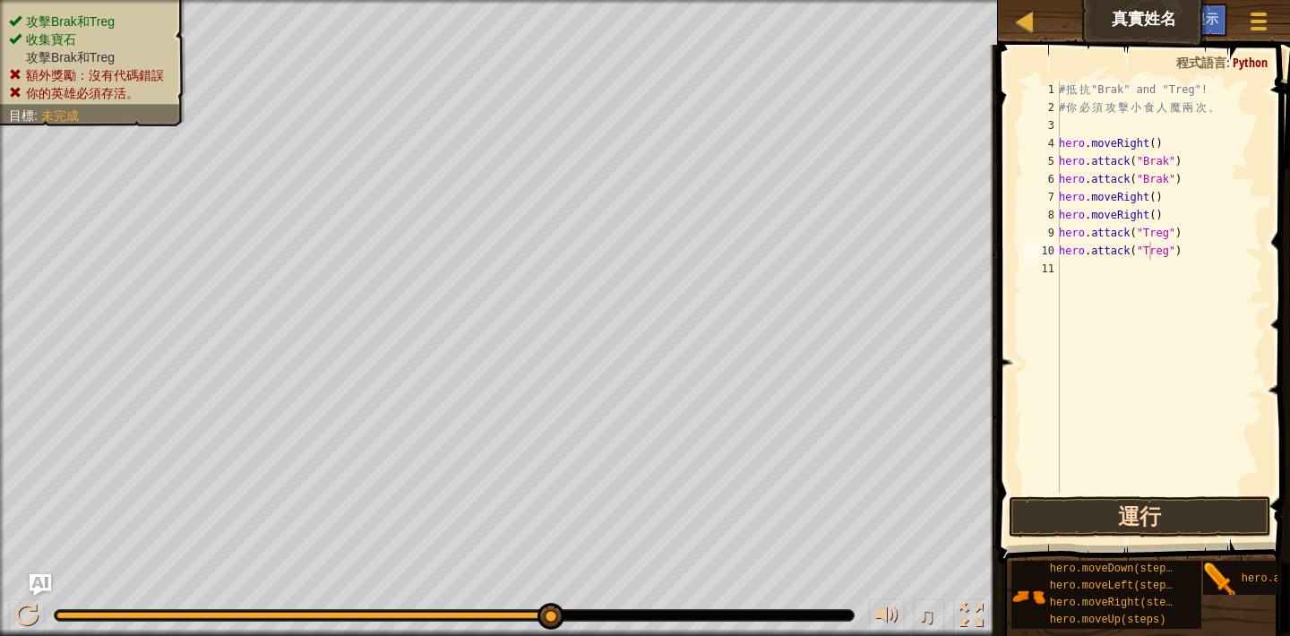
click at [1109, 521] on button "運行" at bounding box center [1140, 516] width 263 height 41
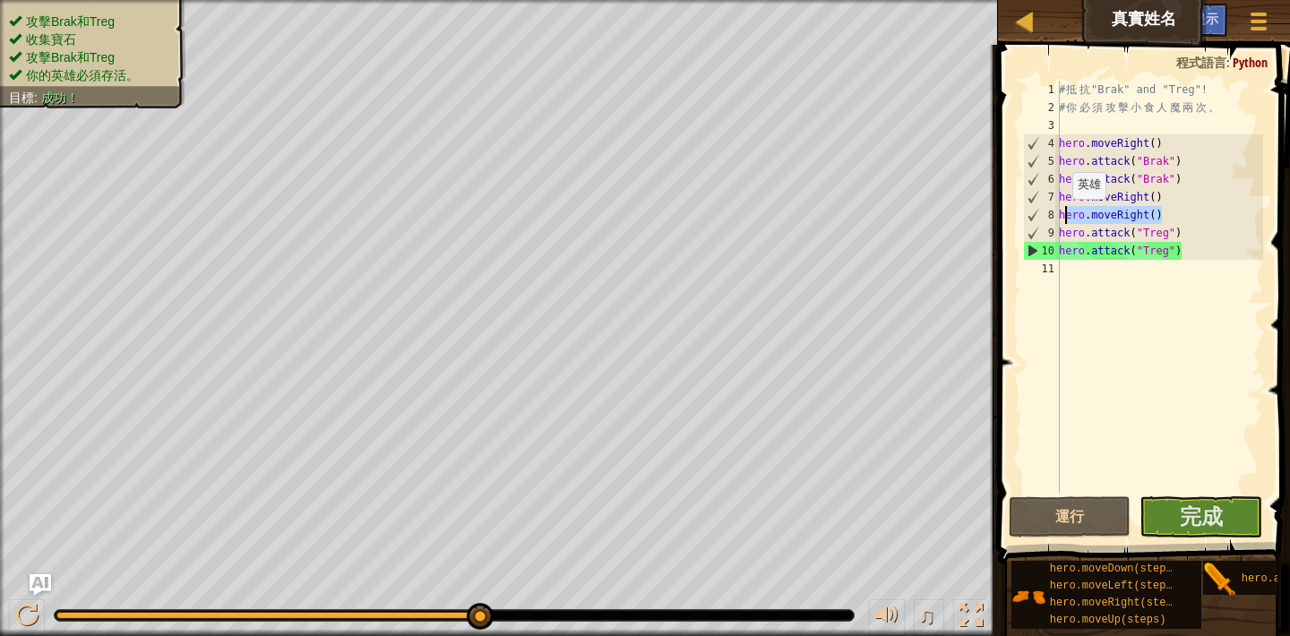
drag, startPoint x: 1180, startPoint y: 218, endPoint x: 1064, endPoint y: 217, distance: 116.5
click at [1064, 217] on div "# 抵 抗 "Brak" and "Treg"! # 你 必 須 攻 擊 小 食 人 魔 兩 次 。 hero . moveRight ( ) hero . …" at bounding box center [1159, 305] width 208 height 448
type textarea "h"
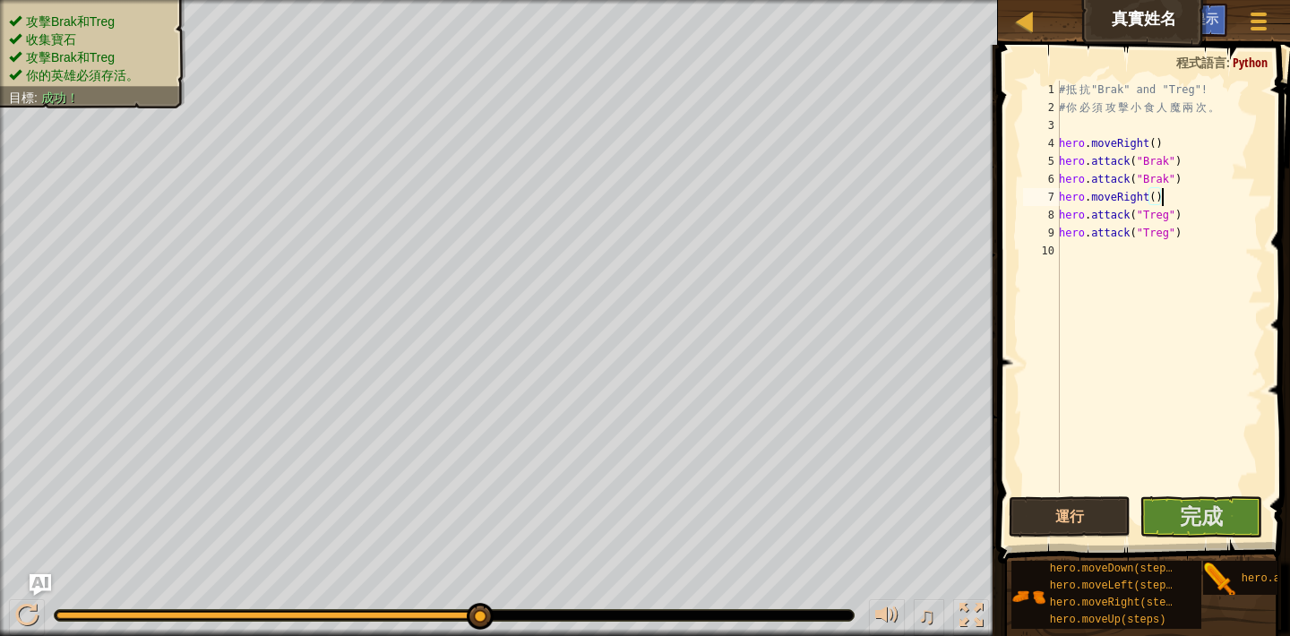
type textarea "hero.attack("Treg")"
paste textarea "ero.moveRight()"
click at [1107, 518] on button "運行" at bounding box center [1070, 516] width 123 height 41
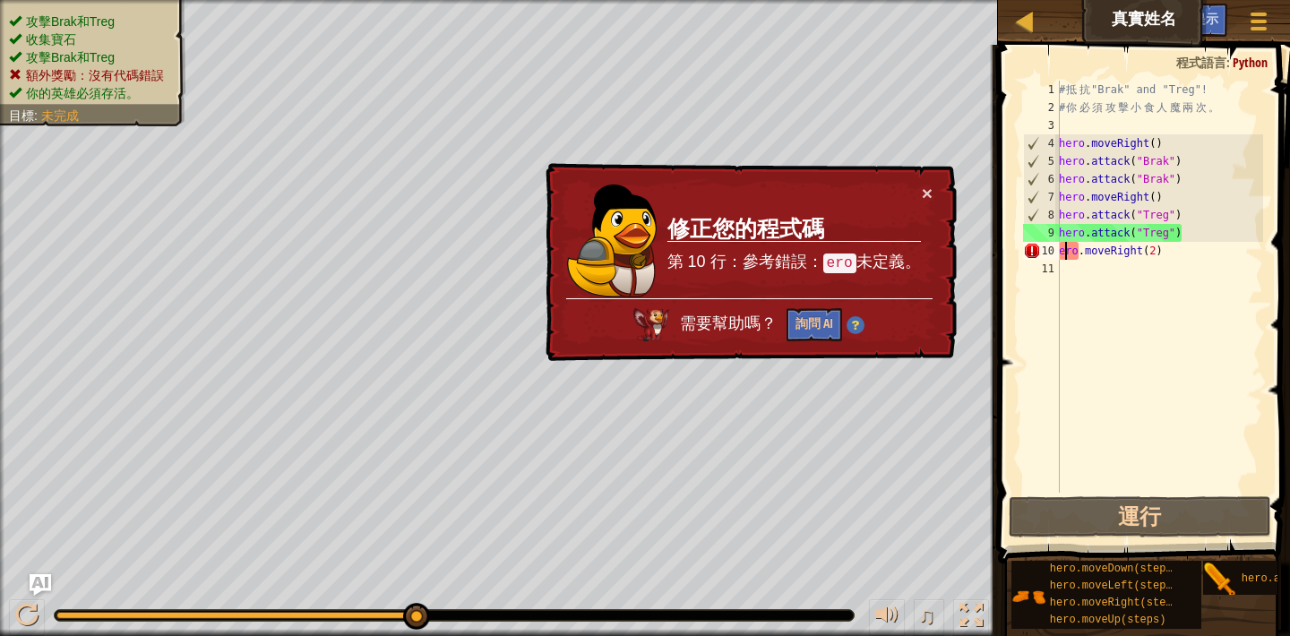
click at [1064, 252] on div "# 抵 抗 "Brak" and "Treg"! # 你 必 須 攻 擊 小 食 人 魔 兩 次 。 hero . moveRight ( ) hero . …" at bounding box center [1159, 305] width 208 height 448
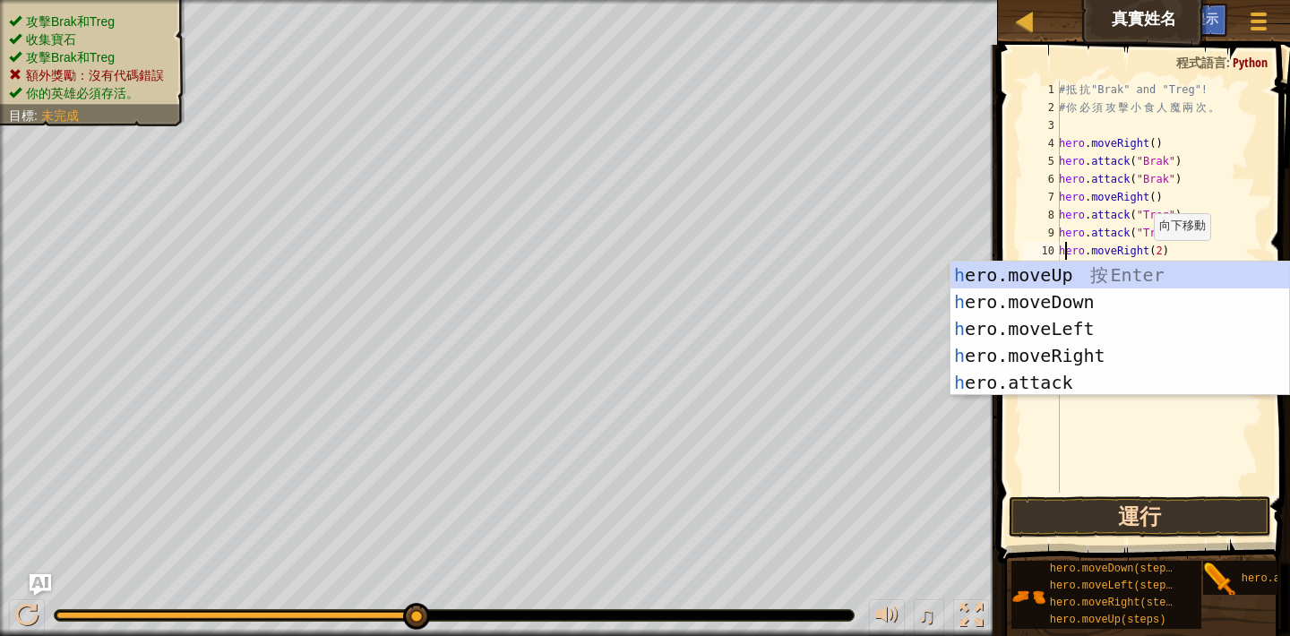
type textarea "hero.moveRight(2)"
click at [1038, 516] on button "運行" at bounding box center [1140, 516] width 263 height 41
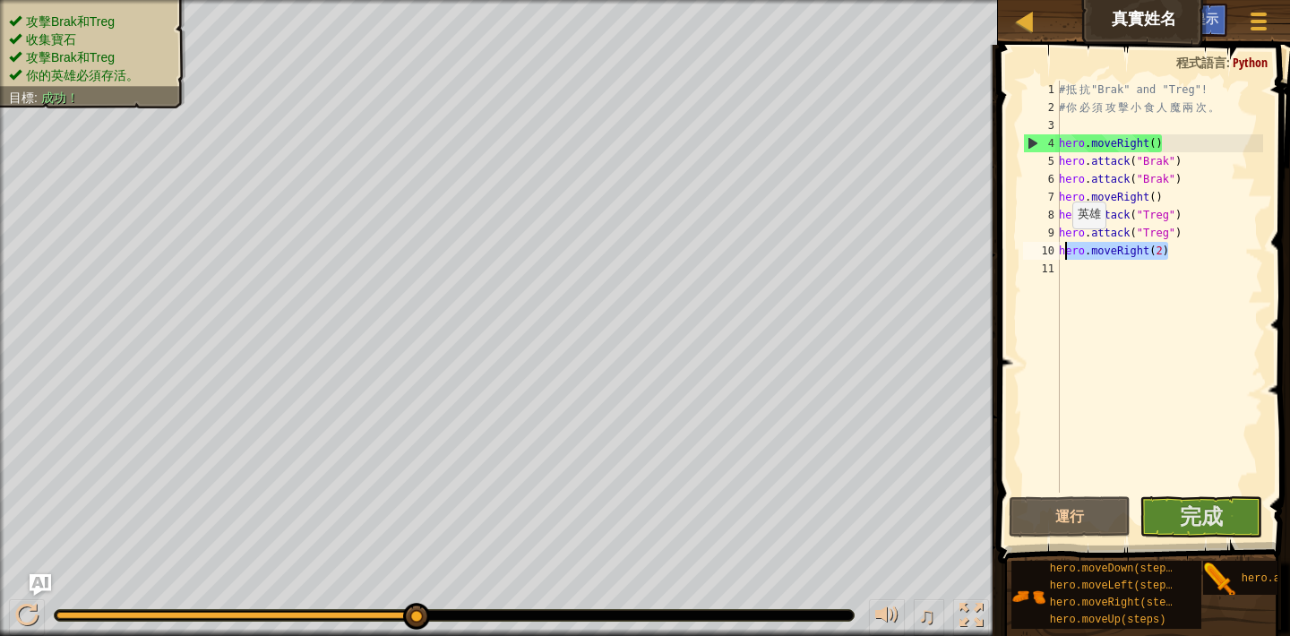
drag, startPoint x: 1193, startPoint y: 253, endPoint x: 1064, endPoint y: 246, distance: 129.2
click at [1064, 246] on div "# 抵 抗 "Brak" and "Treg"! # 你 必 須 攻 擊 小 食 人 魔 兩 次 。 hero . moveRight ( ) hero . …" at bounding box center [1159, 305] width 208 height 448
click at [1170, 522] on button "完成" at bounding box center [1201, 516] width 123 height 41
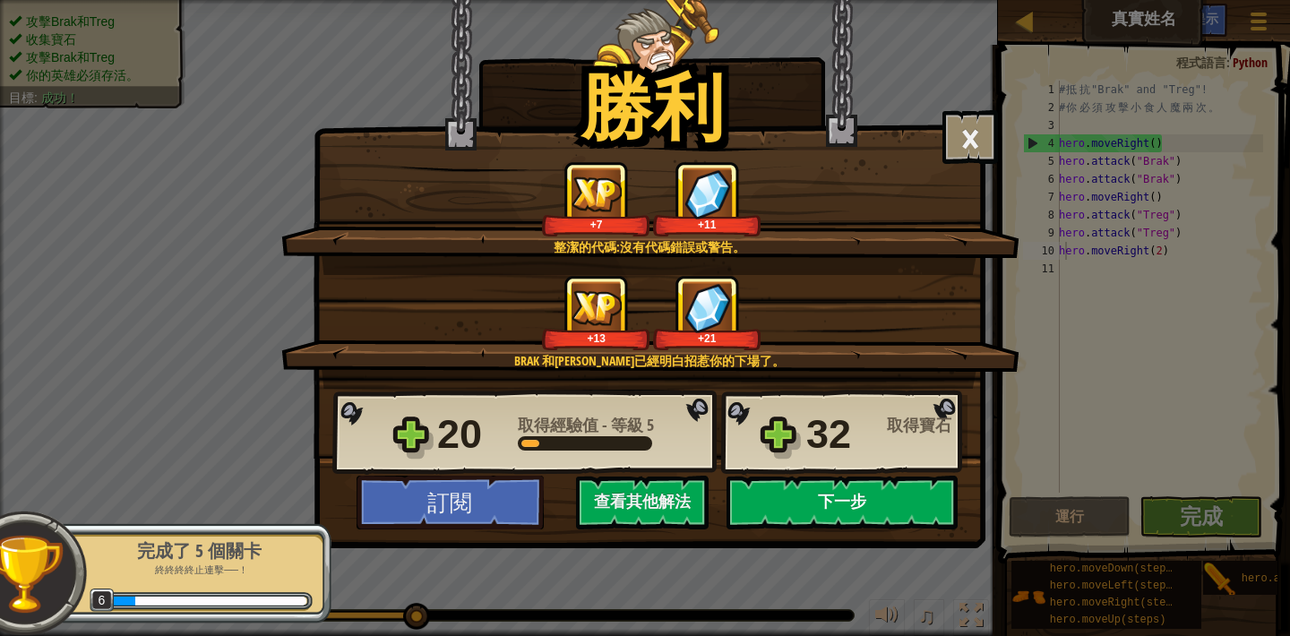
click at [840, 495] on button "下一步" at bounding box center [842, 503] width 231 height 54
select select "zh-HANT"
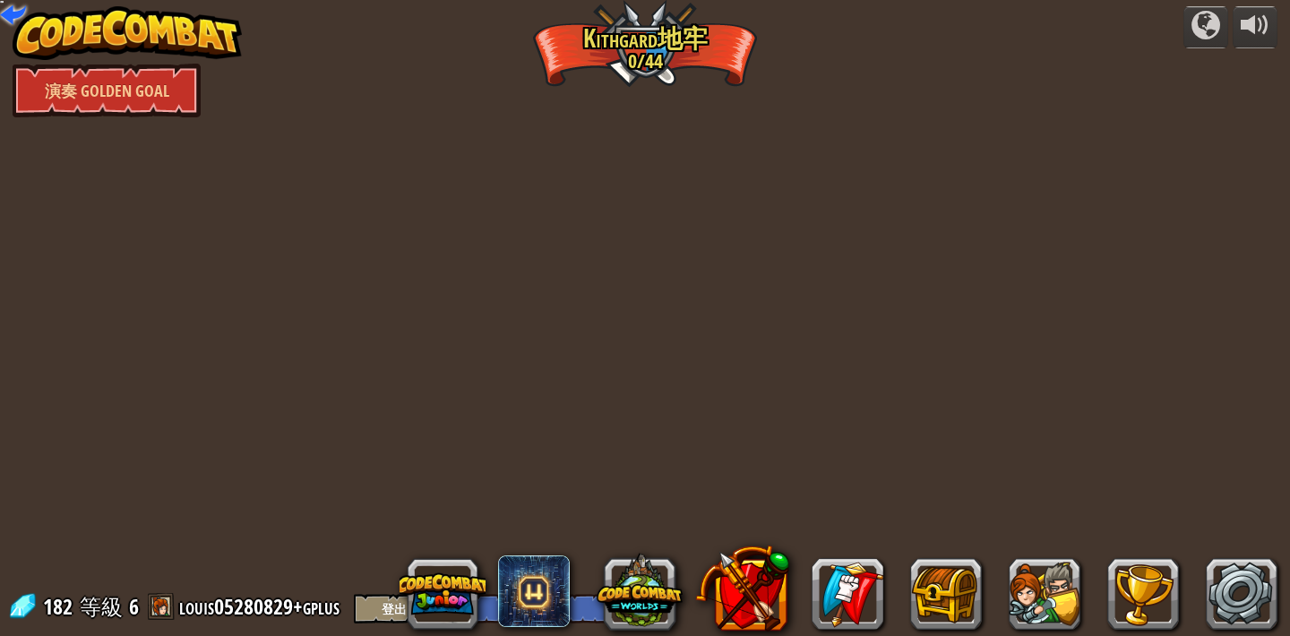
select select "zh-HANT"
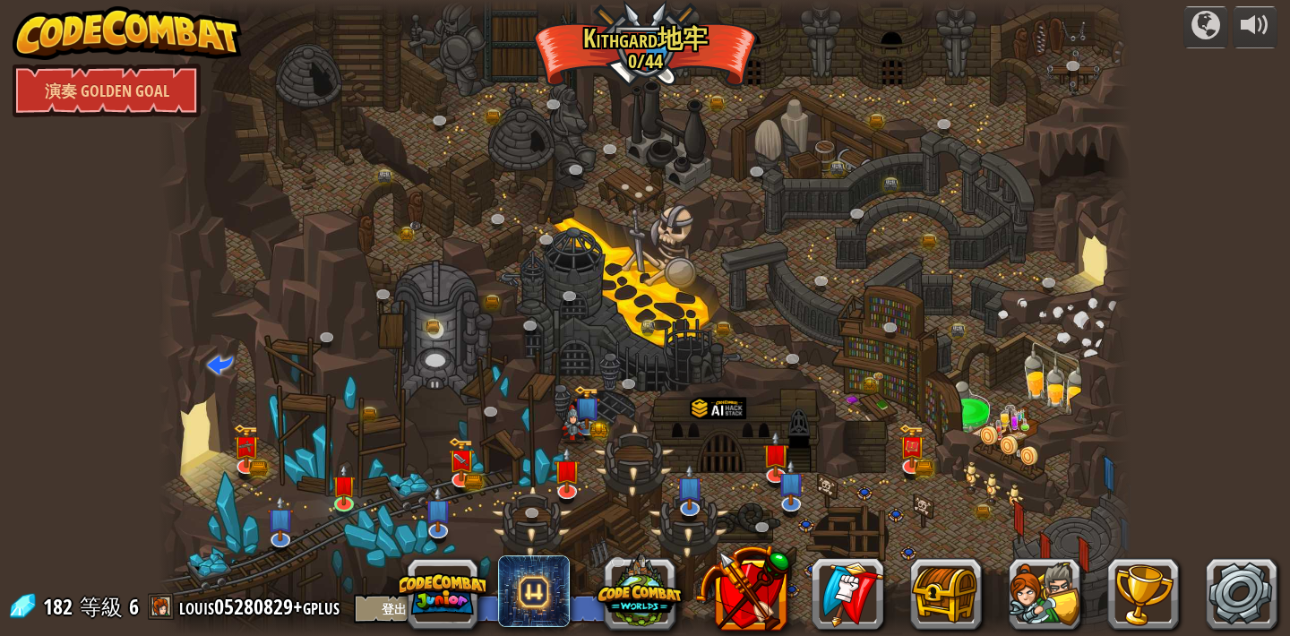
select select "zh-HANT"
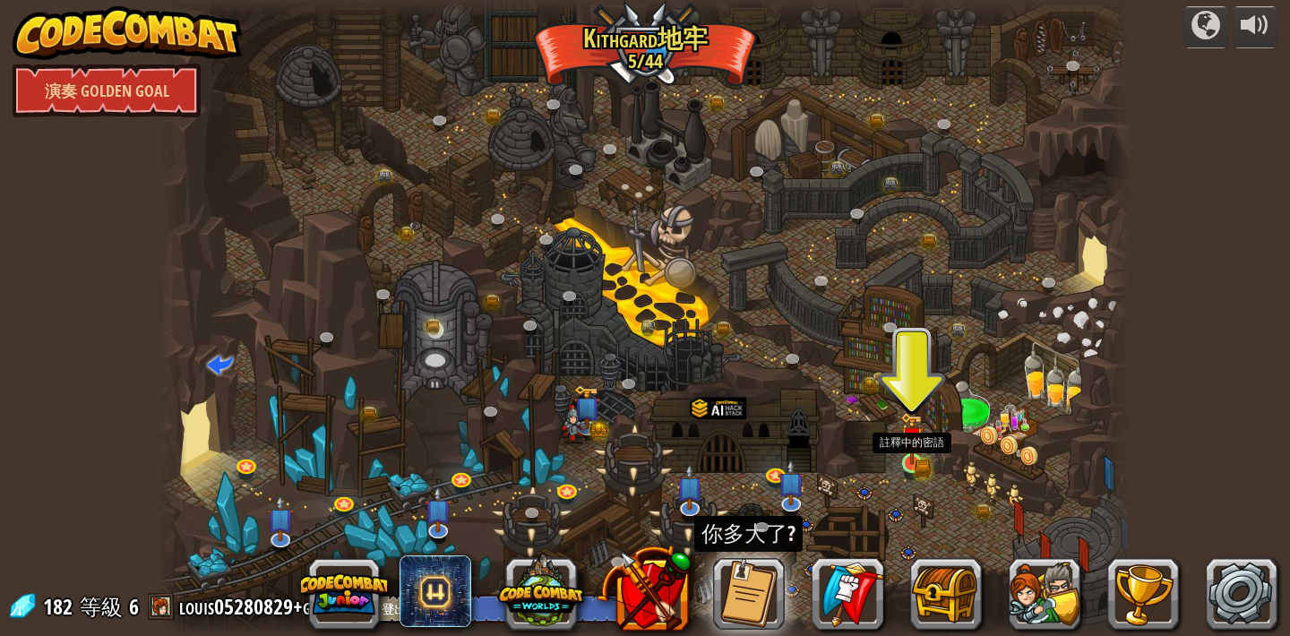
click at [920, 456] on img at bounding box center [912, 438] width 24 height 53
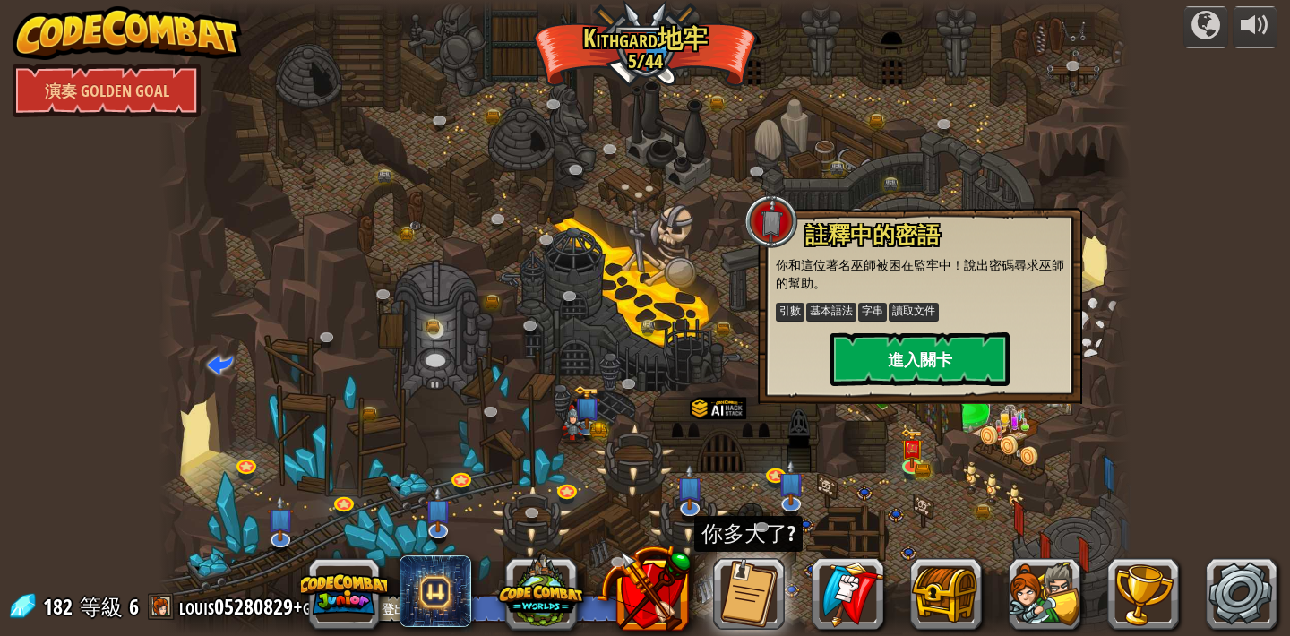
click at [931, 350] on button "進入關卡" at bounding box center [920, 359] width 179 height 54
